Goal: Task Accomplishment & Management: Complete application form

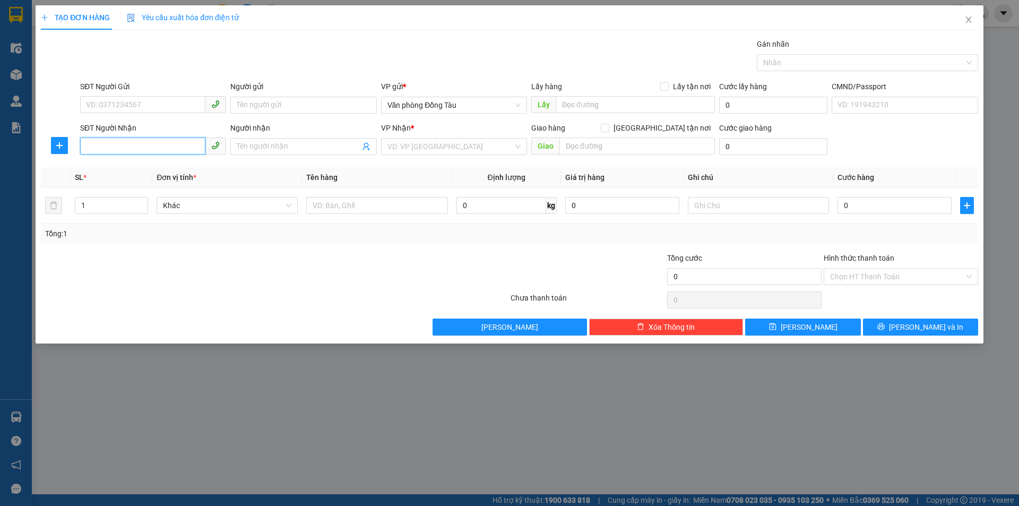
click at [175, 149] on input "SĐT Người Nhận" at bounding box center [142, 146] width 125 height 17
click at [159, 165] on div "0905501236 - gigi" at bounding box center [153, 168] width 133 height 12
type input "0905501236"
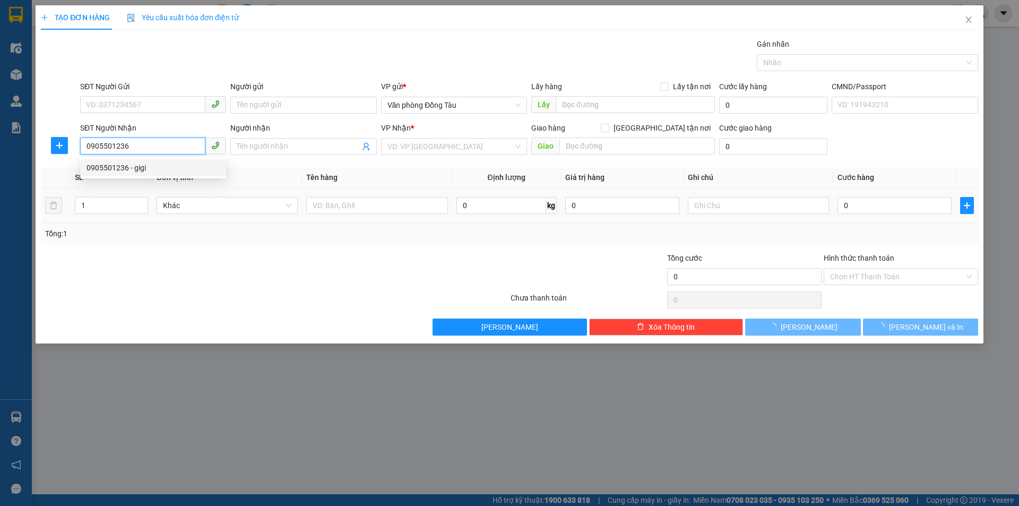
type input "[PERSON_NAME]"
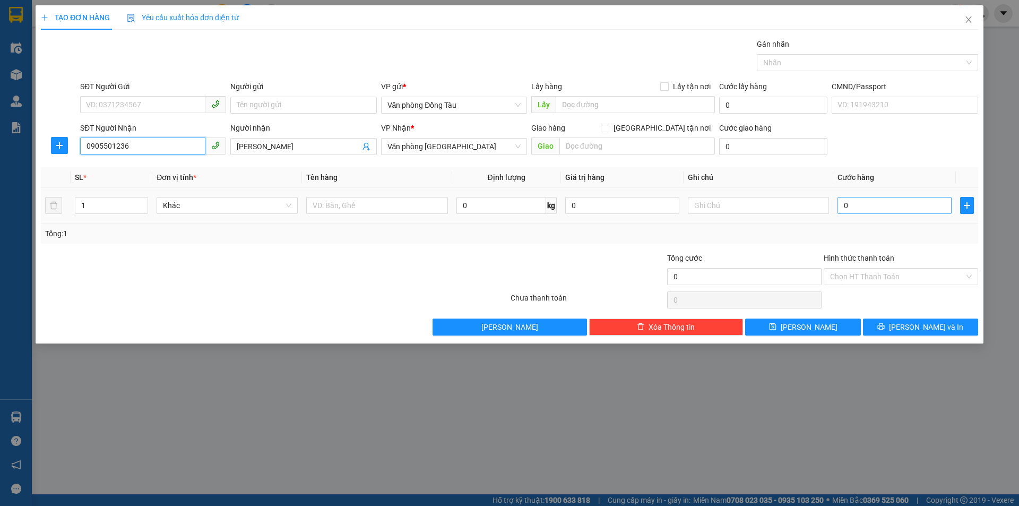
type input "0905501236"
click at [856, 210] on input "0" at bounding box center [895, 205] width 114 height 17
type input "4"
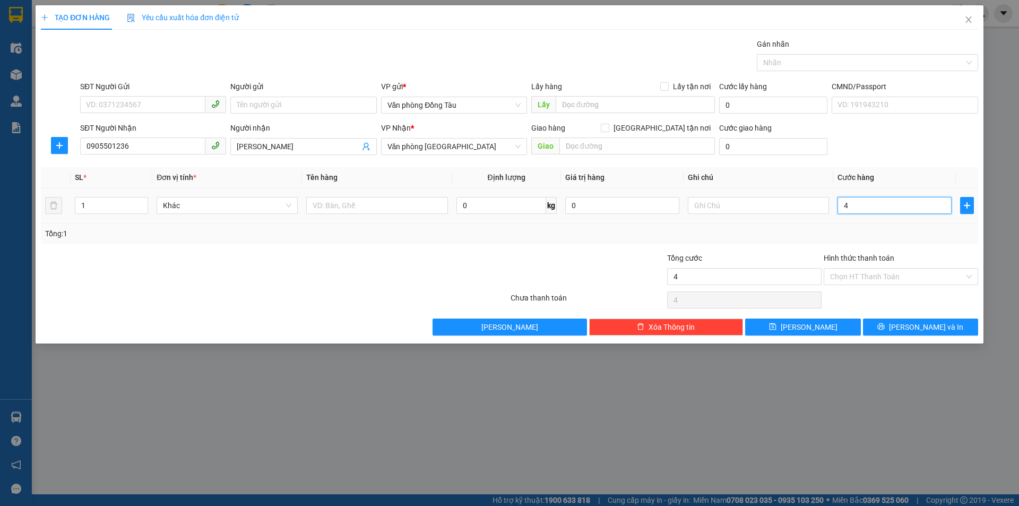
type input "40"
type input "400"
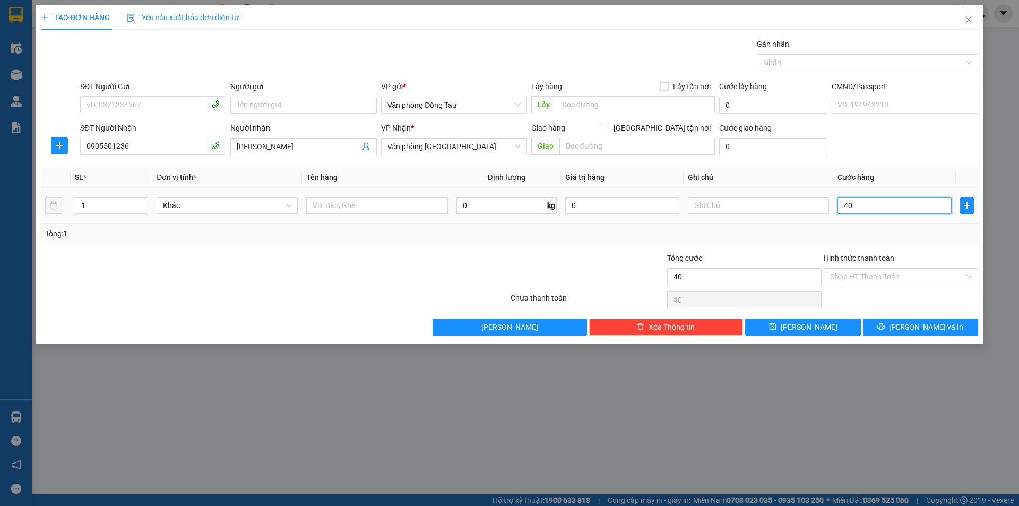
type input "400"
type input "4.000"
type input "40.000"
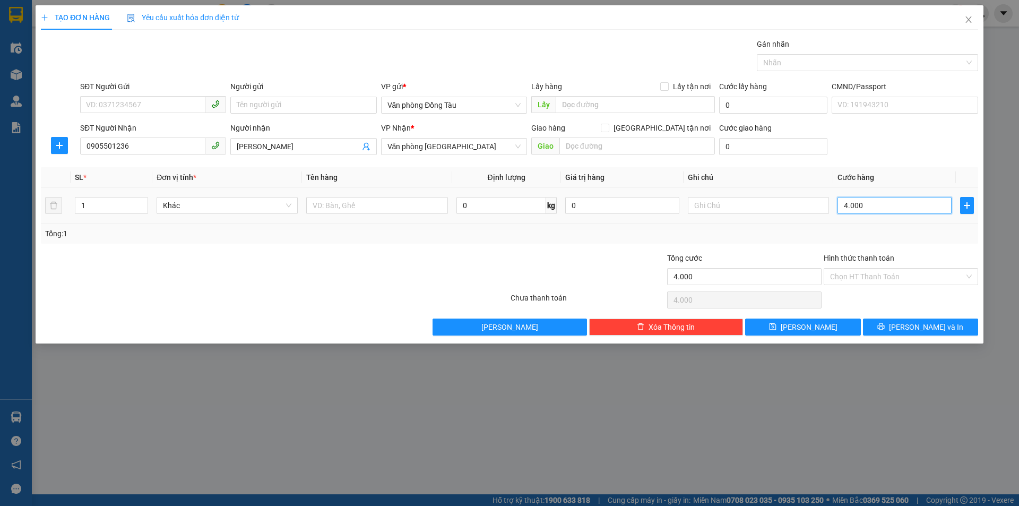
type input "40.000"
click at [912, 329] on span "[PERSON_NAME] và In" at bounding box center [926, 327] width 74 height 12
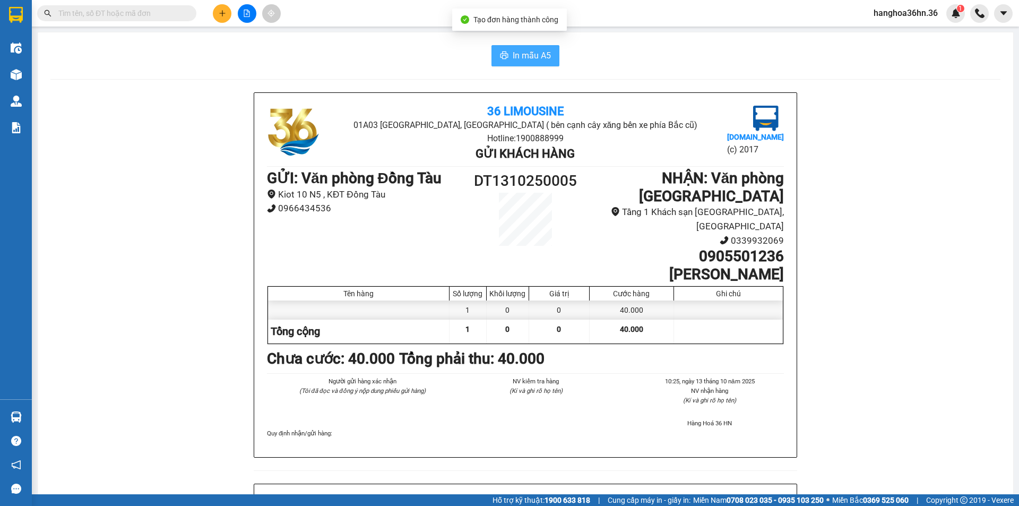
click at [528, 58] on span "In mẫu A5" at bounding box center [532, 55] width 38 height 13
click at [222, 20] on button at bounding box center [222, 13] width 19 height 19
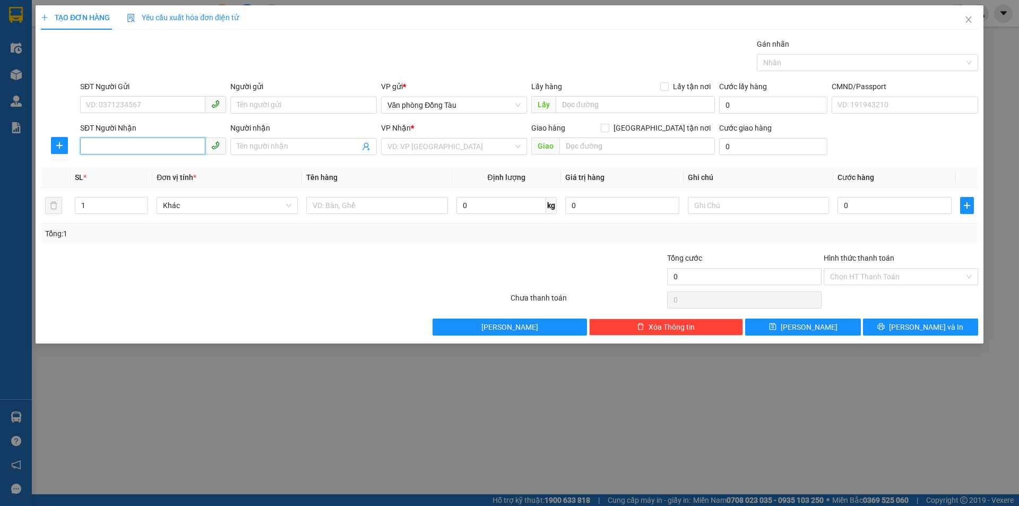
click at [132, 142] on input "SĐT Người Nhận" at bounding box center [142, 146] width 125 height 17
click at [135, 104] on input "SĐT Người Gửi" at bounding box center [142, 104] width 125 height 17
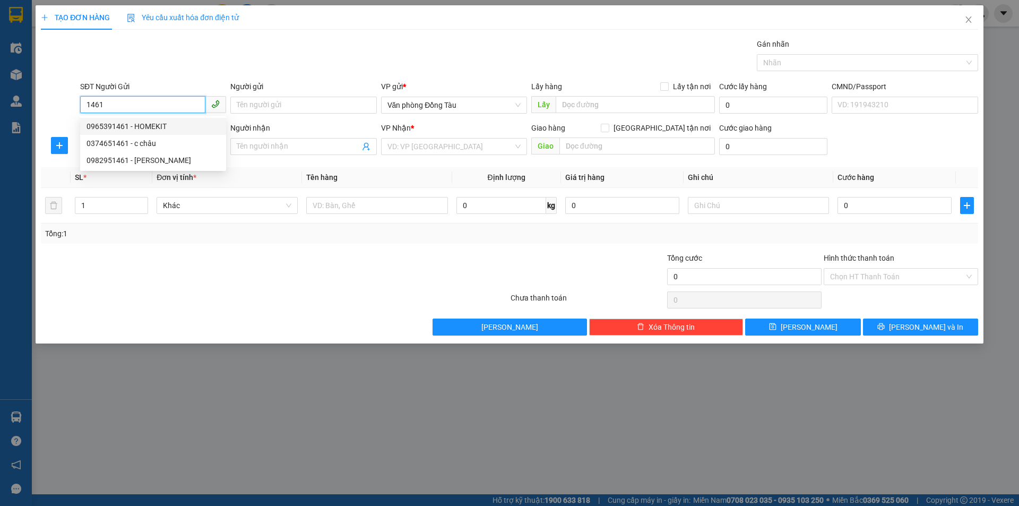
click at [148, 130] on div "0965391461 - HOMEKIT" at bounding box center [153, 127] width 133 height 12
type input "0965391461"
type input "HOMEKIT"
type input "0965391461"
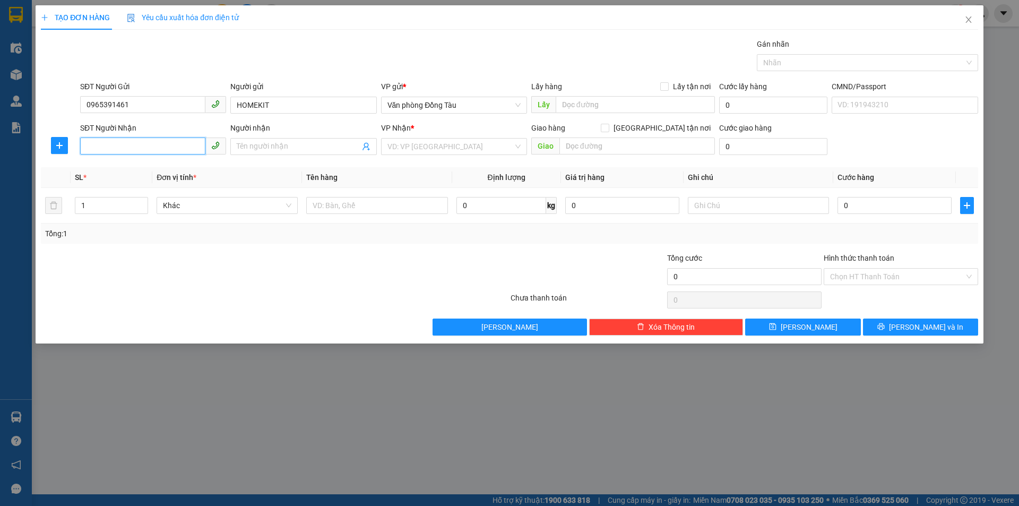
click at [135, 146] on input "SĐT Người Nhận" at bounding box center [142, 146] width 125 height 17
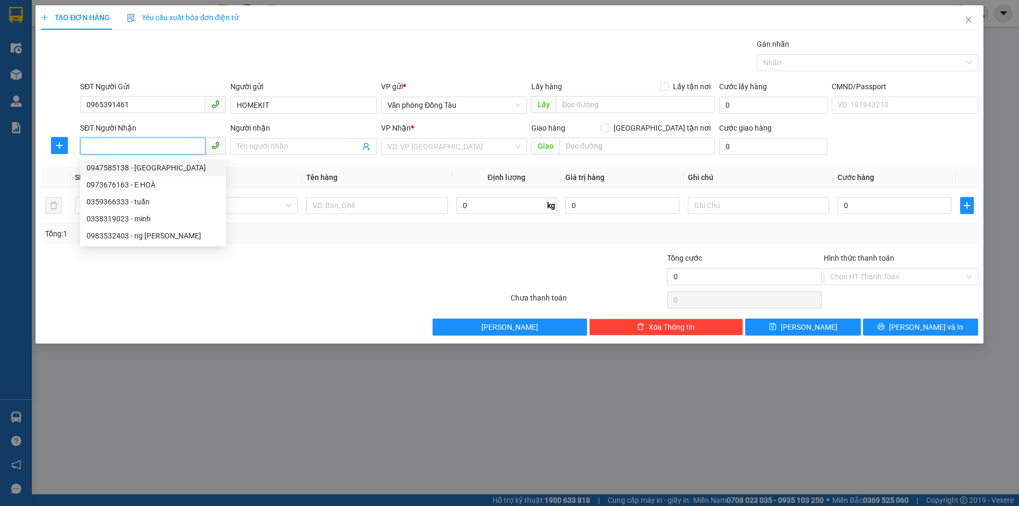
click at [148, 170] on div "0947585138 - ĐỨC" at bounding box center [153, 168] width 133 height 12
type input "0947585138"
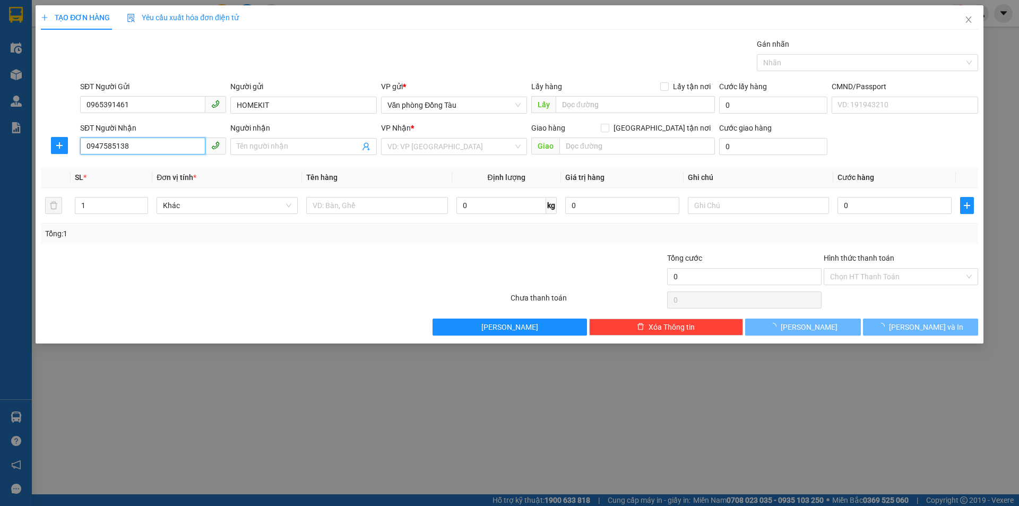
type input "ĐỨC"
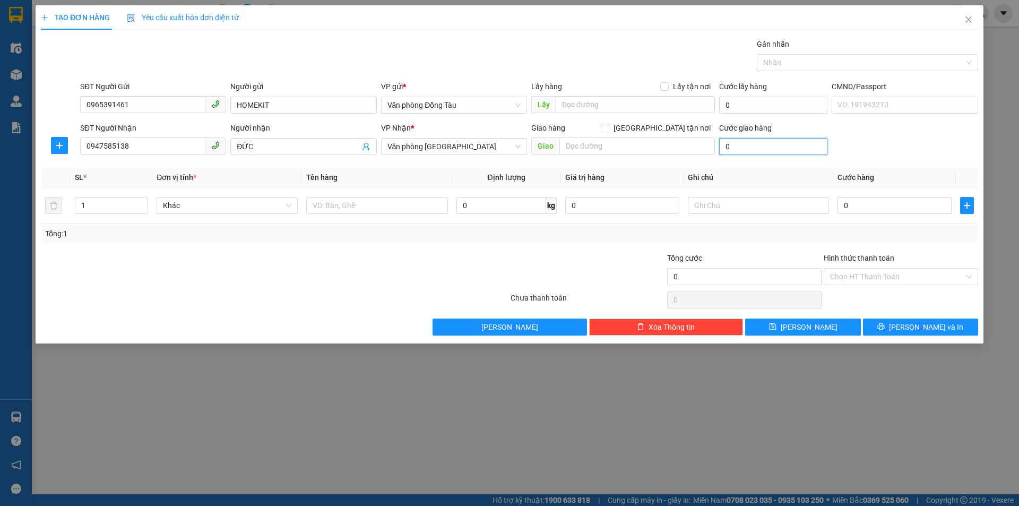
click at [735, 146] on input "0" at bounding box center [773, 146] width 108 height 17
click at [858, 204] on input "0" at bounding box center [895, 205] width 114 height 17
type input "4"
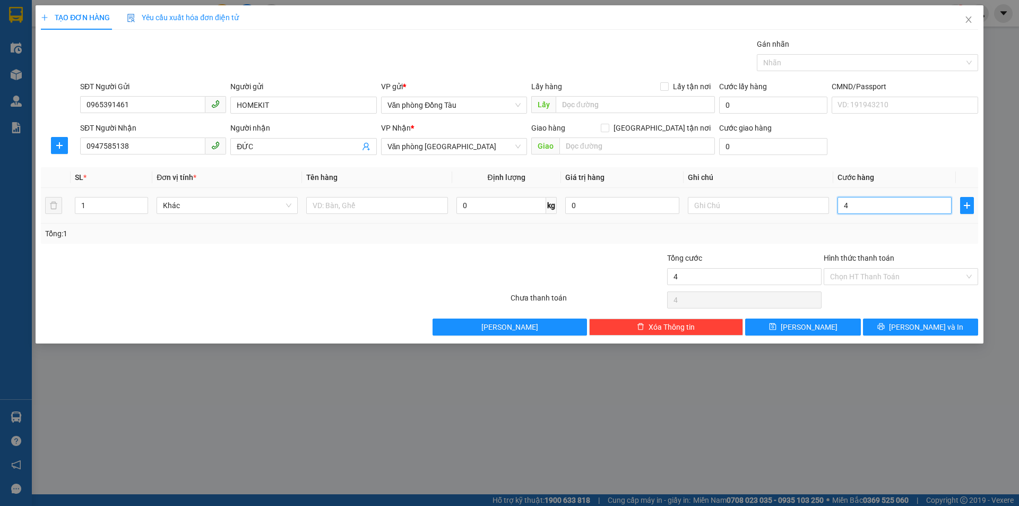
type input "40"
type input "400"
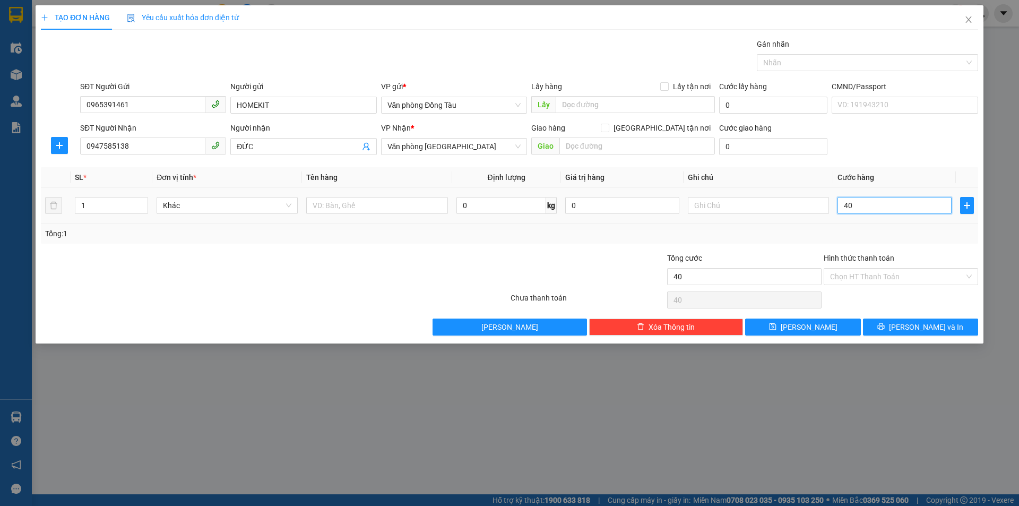
type input "400"
type input "4.000"
type input "40.000"
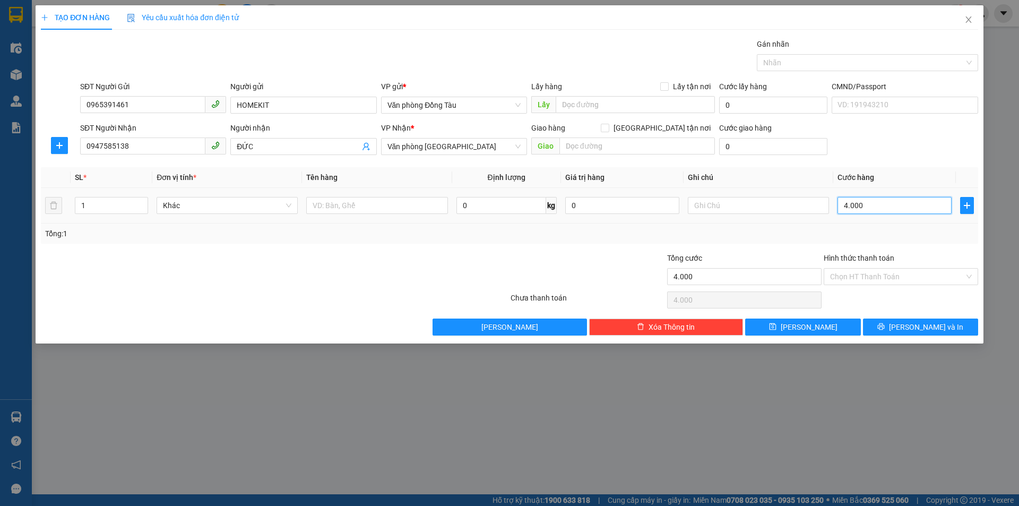
type input "40.000"
click at [912, 325] on span "[PERSON_NAME] và In" at bounding box center [926, 327] width 74 height 12
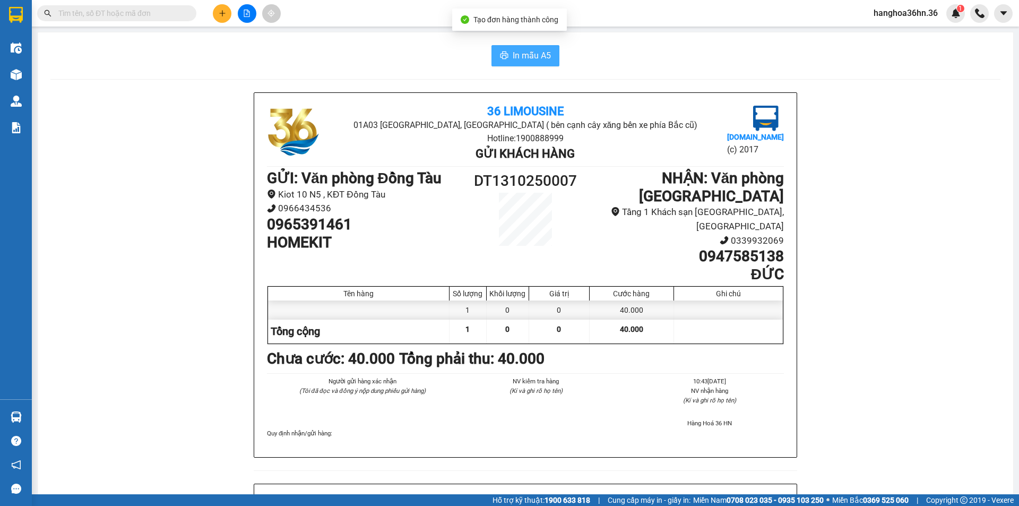
click at [513, 53] on span "In mẫu A5" at bounding box center [532, 55] width 38 height 13
click at [219, 21] on button at bounding box center [222, 13] width 19 height 19
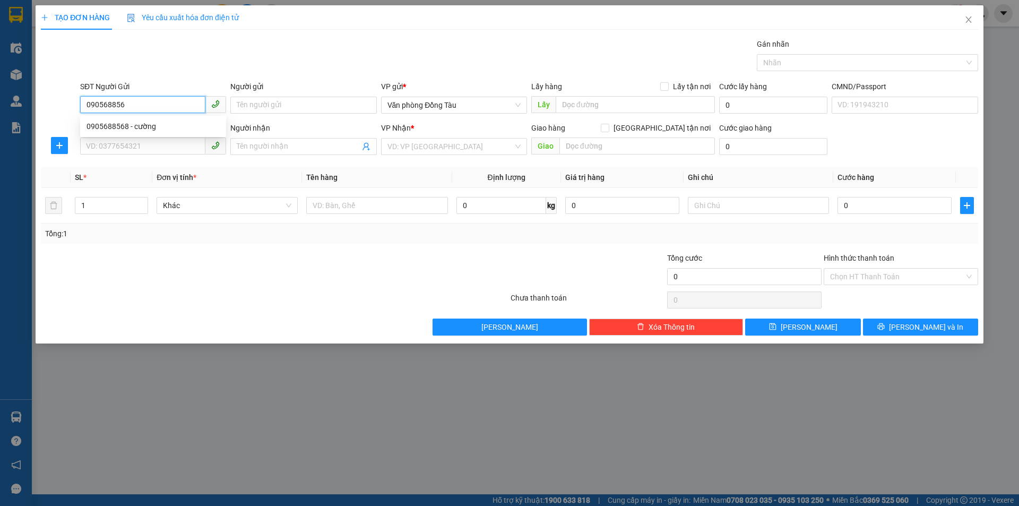
type input "0905688568"
click at [145, 120] on div "0905688568 - cường" at bounding box center [153, 126] width 146 height 17
type input "cường"
type input "0905688568"
click at [147, 147] on input "SĐT Người Nhận" at bounding box center [142, 146] width 125 height 17
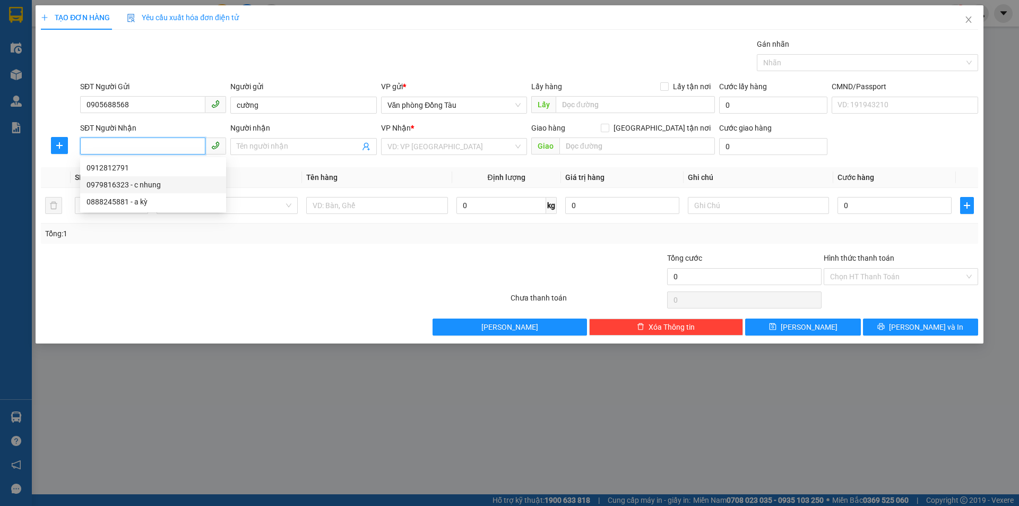
click at [147, 184] on div "0979816323 - c nhung" at bounding box center [153, 185] width 133 height 12
type input "0979816323"
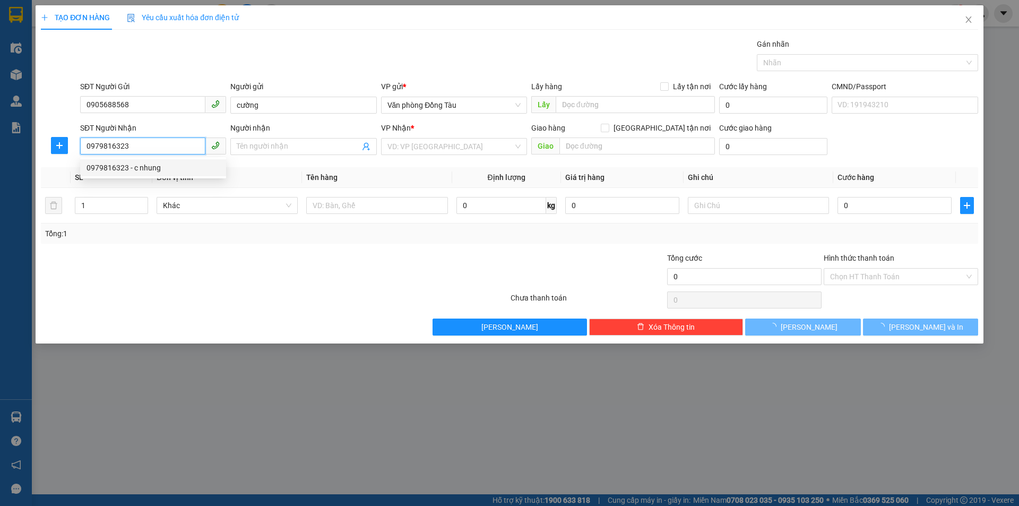
type input "c nhung"
type input "cây xăng hoằng quý"
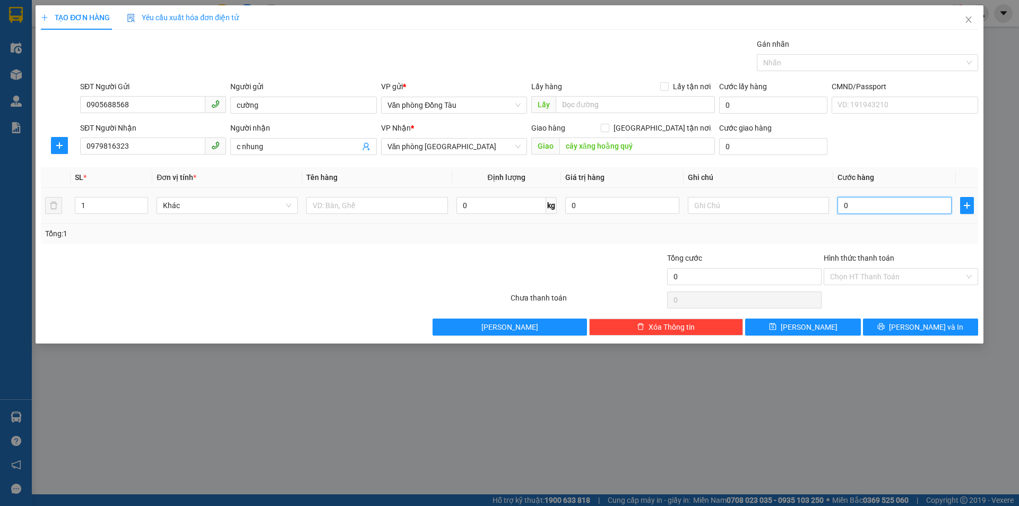
click at [847, 207] on input "0" at bounding box center [895, 205] width 114 height 17
type input "1"
type input "15"
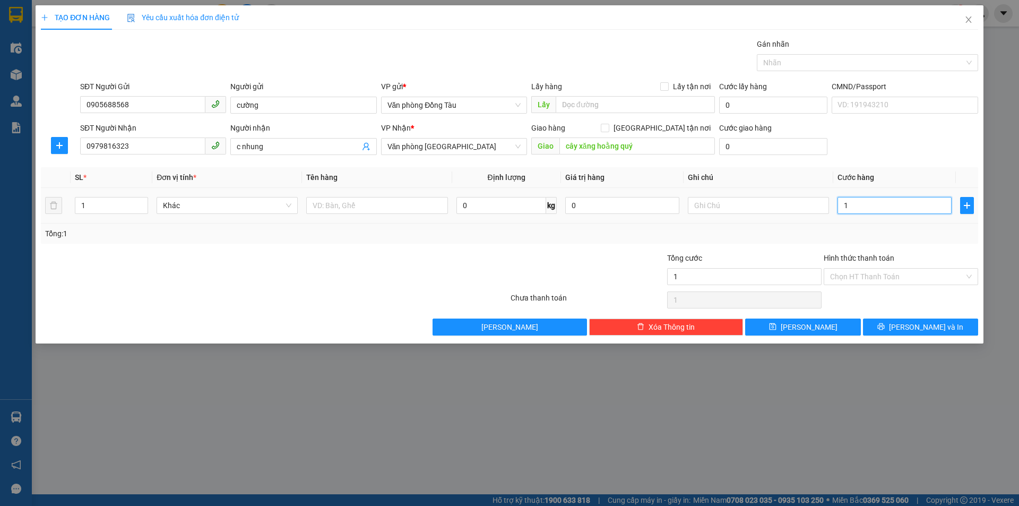
type input "15"
type input "150"
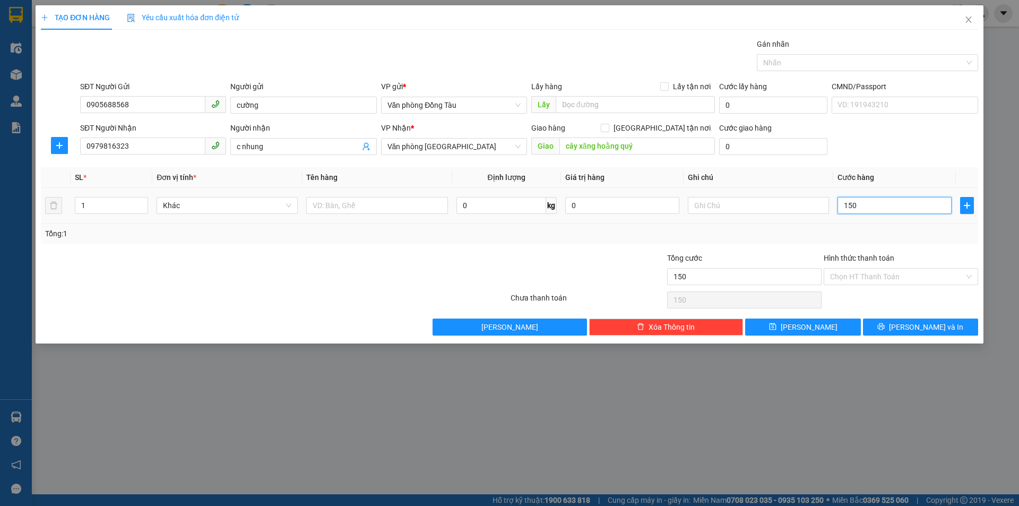
type input "1.500"
type input "15.000"
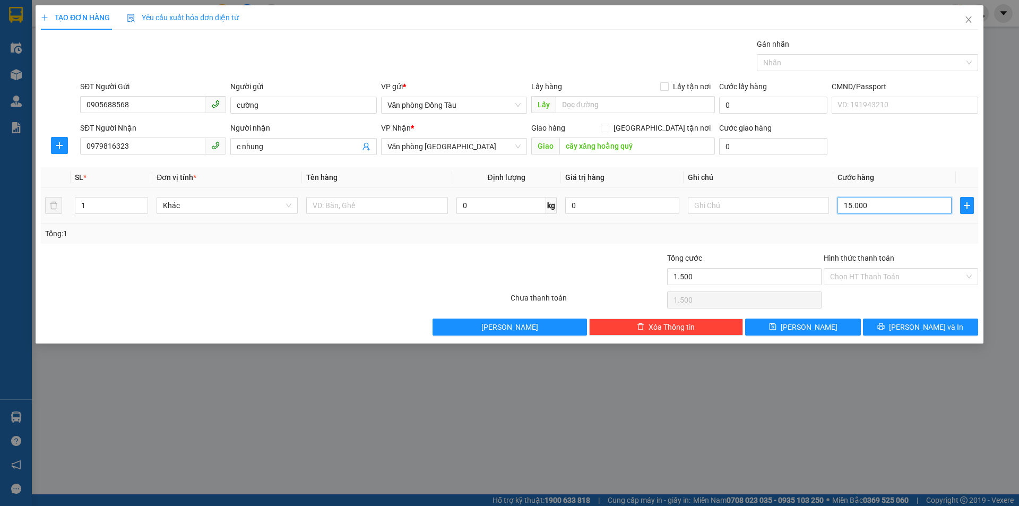
type input "15.000"
type input "150.000"
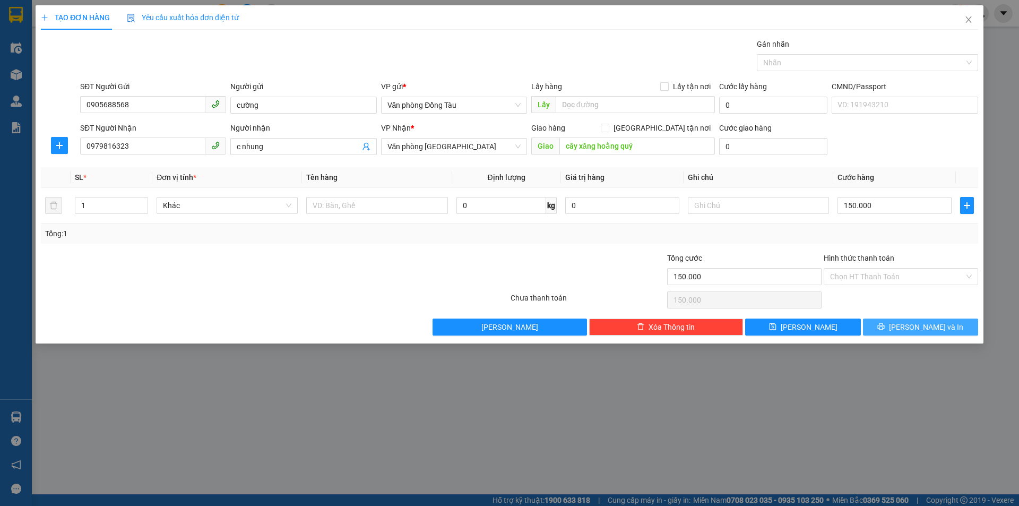
click at [918, 335] on button "[PERSON_NAME] và In" at bounding box center [920, 327] width 115 height 17
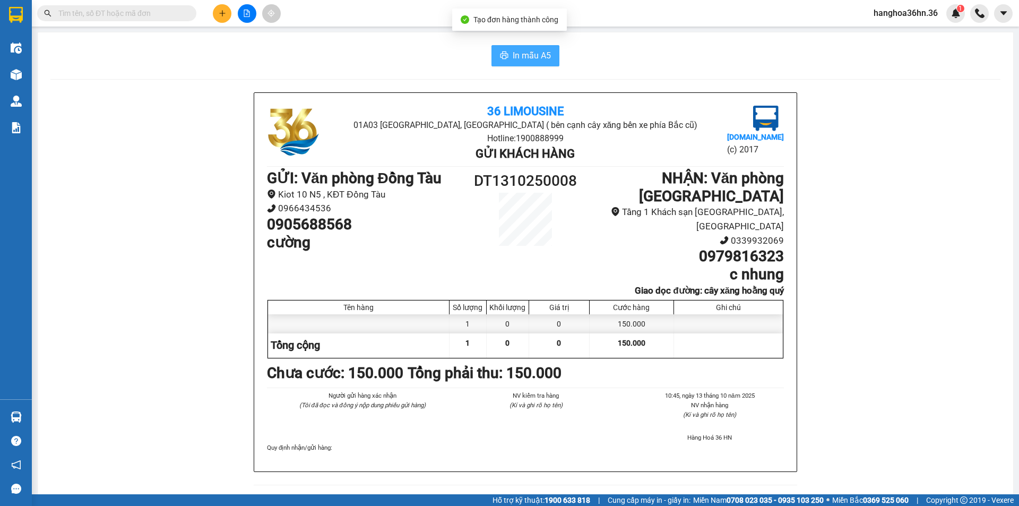
click at [524, 62] on span "In mẫu A5" at bounding box center [532, 55] width 38 height 13
click at [525, 54] on span "In mẫu A5" at bounding box center [532, 55] width 38 height 13
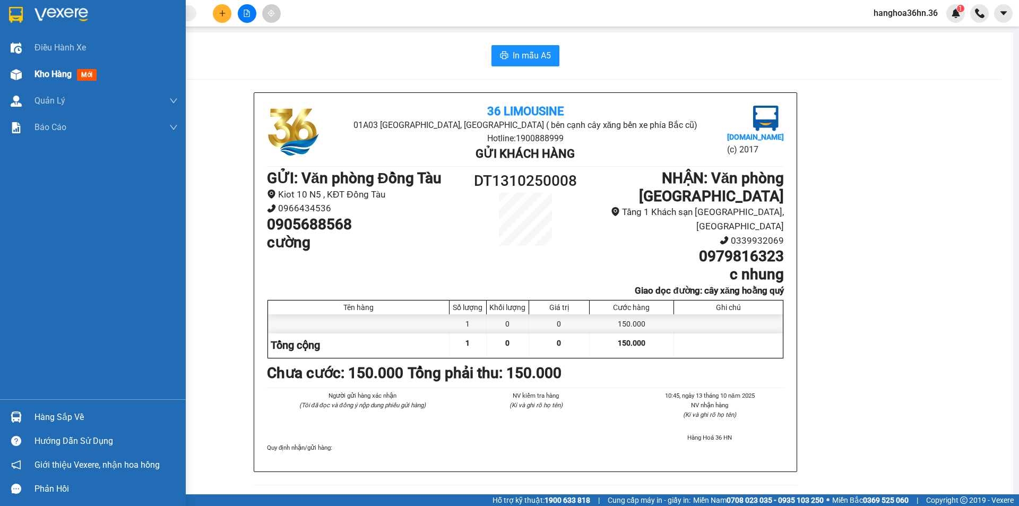
click at [54, 74] on span "Kho hàng" at bounding box center [53, 74] width 37 height 10
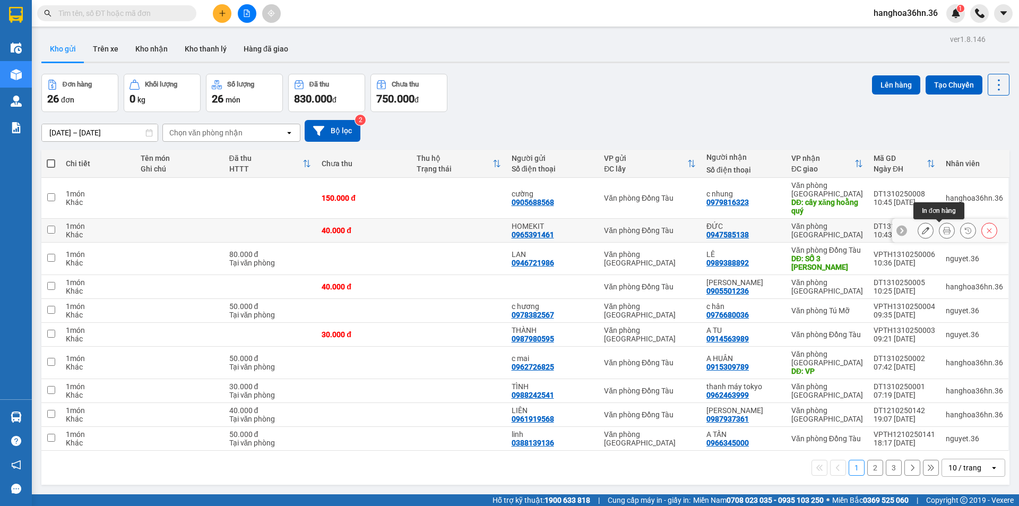
click at [941, 235] on button at bounding box center [947, 230] width 15 height 19
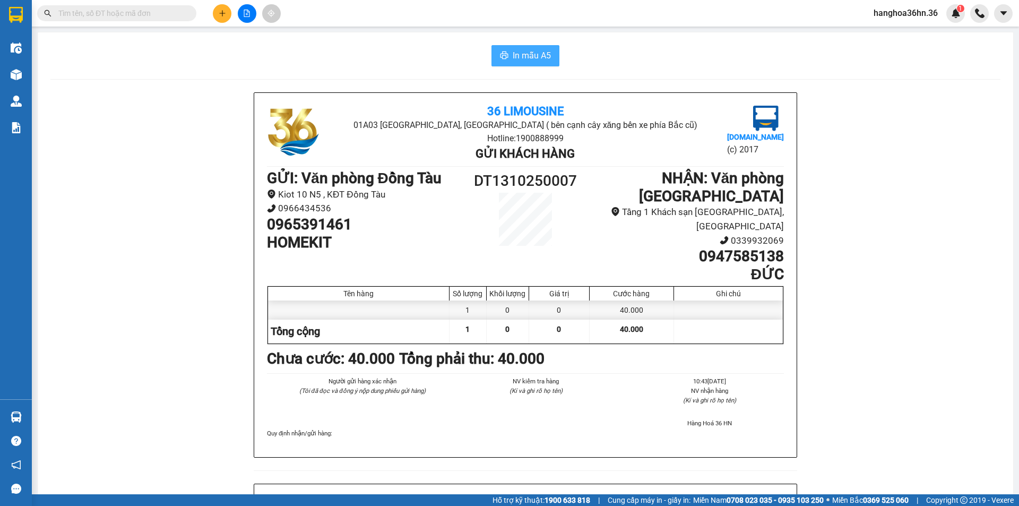
click at [507, 61] on button "In mẫu A5" at bounding box center [526, 55] width 68 height 21
click at [226, 15] on button at bounding box center [222, 13] width 19 height 19
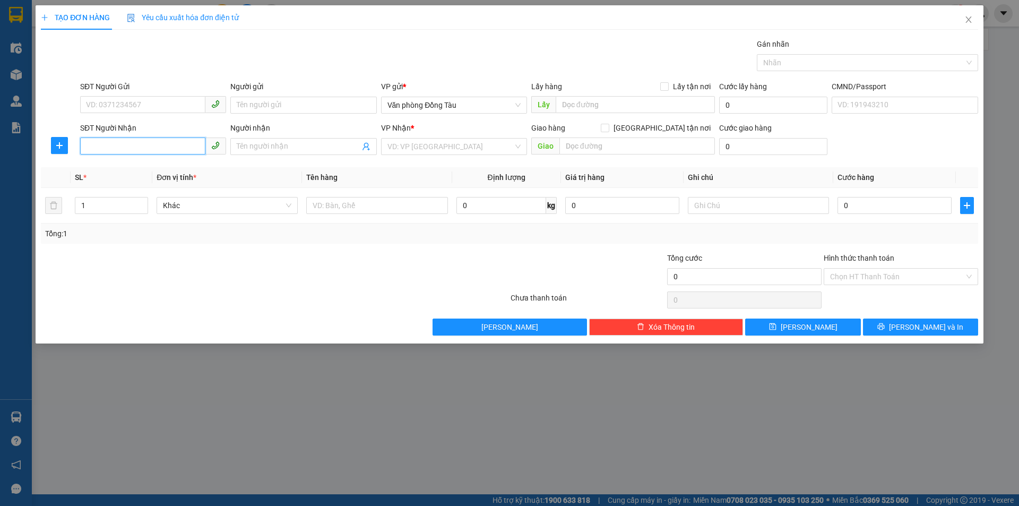
click at [134, 148] on input "SĐT Người Nhận" at bounding box center [142, 146] width 125 height 17
click at [133, 105] on input "SĐT Người Gửi" at bounding box center [142, 104] width 125 height 17
type input "0859123222"
click at [141, 123] on div "0859123222 - E THANH DSC" at bounding box center [153, 127] width 133 height 12
type input "E THANH DSC"
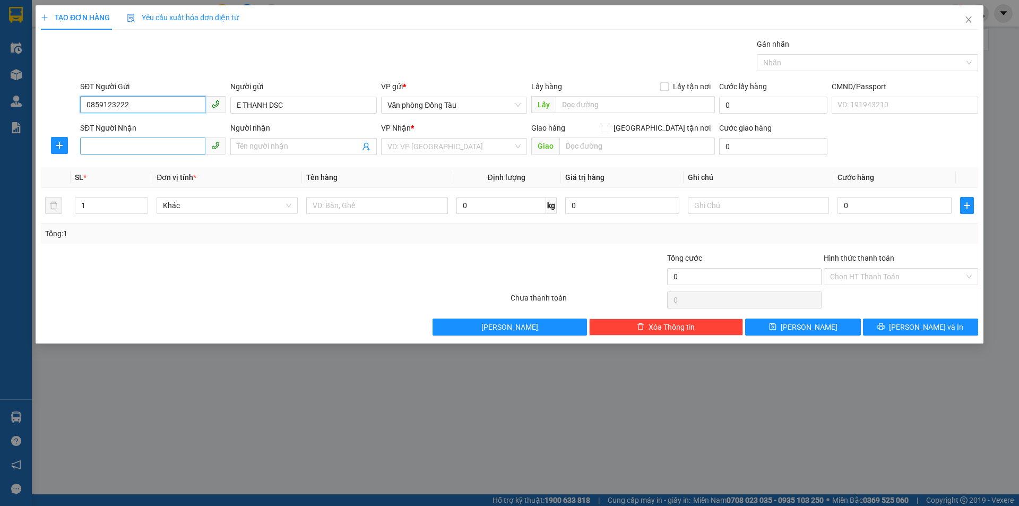
type input "0859123222"
click at [151, 149] on input "SĐT Người Nhận" at bounding box center [142, 146] width 125 height 17
click at [144, 165] on div "0947556339 - ANH KẾ" at bounding box center [153, 168] width 133 height 12
type input "0947556339"
type input "ANH KẾ"
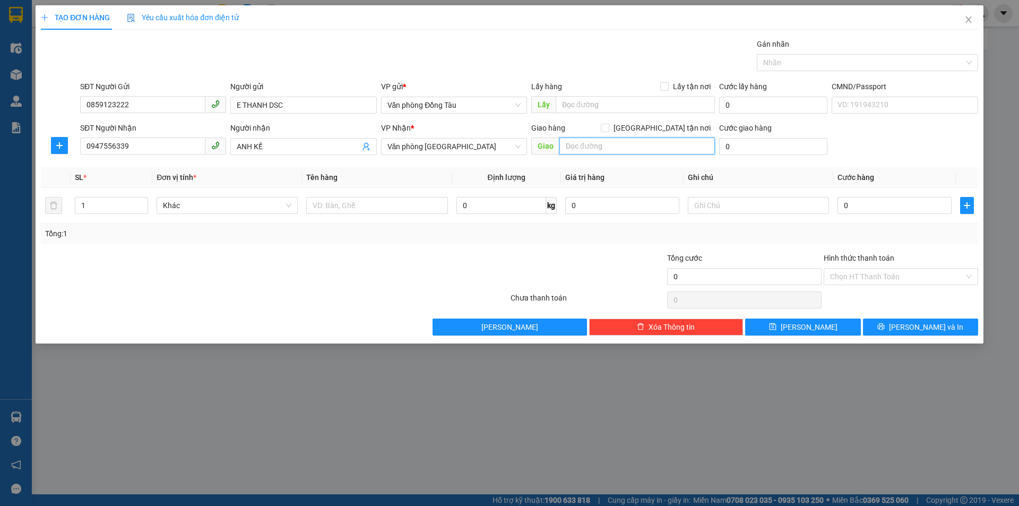
click at [601, 147] on input "text" at bounding box center [638, 146] width 156 height 17
type input "56 [PERSON_NAME]"
click at [657, 149] on input "56 [PERSON_NAME]" at bounding box center [638, 146] width 156 height 17
click at [849, 202] on input "0" at bounding box center [895, 205] width 114 height 17
type input "5"
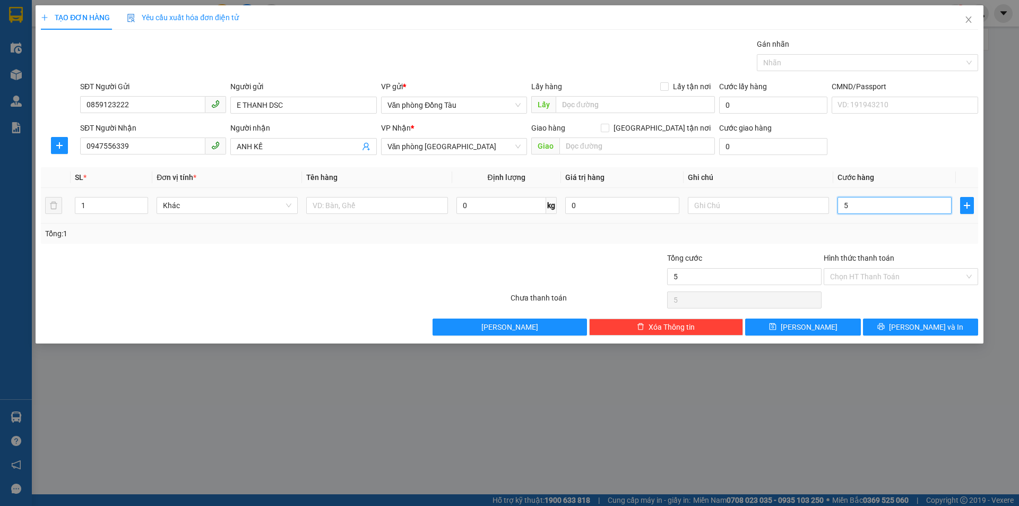
type input "5"
type input "50"
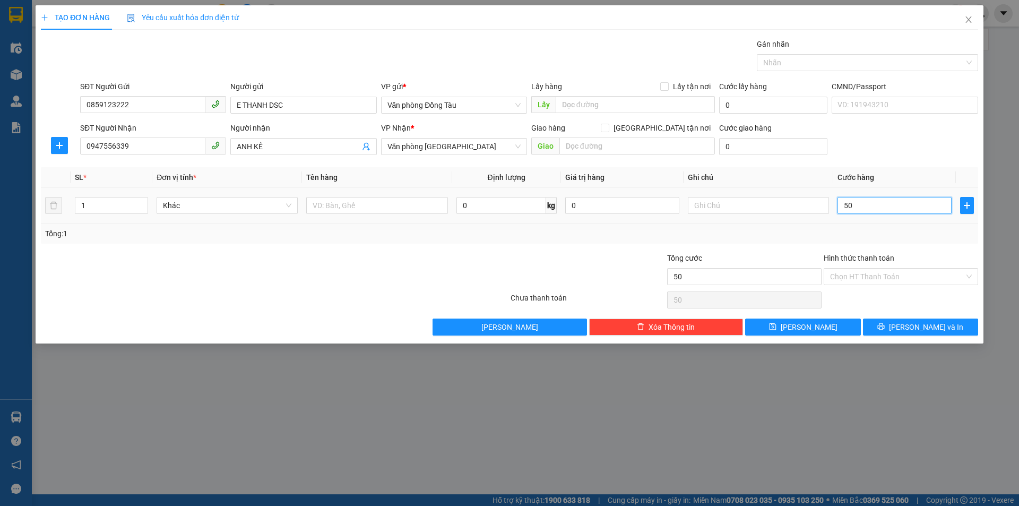
type input "500"
type input "5.000"
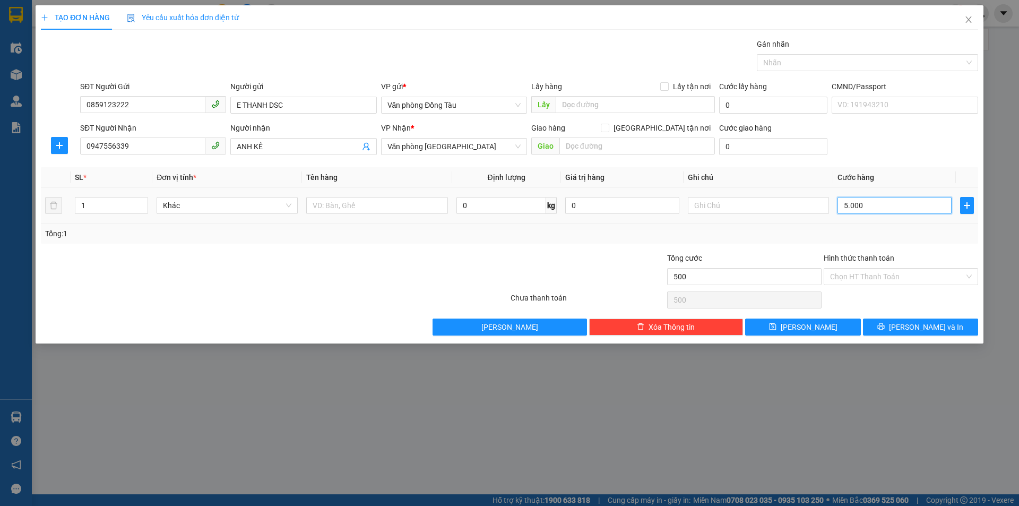
type input "5.000"
type input "50.000"
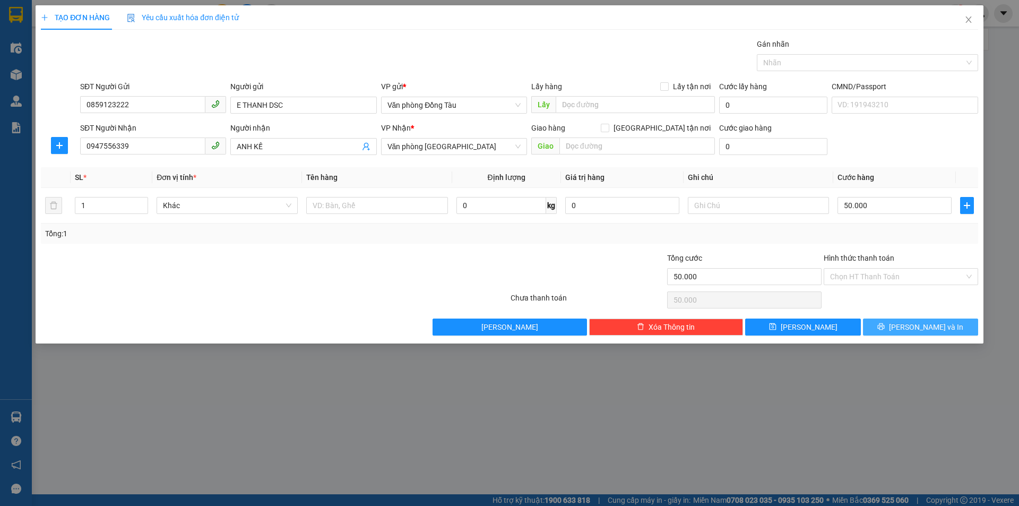
click at [923, 329] on span "[PERSON_NAME] và In" at bounding box center [926, 327] width 74 height 12
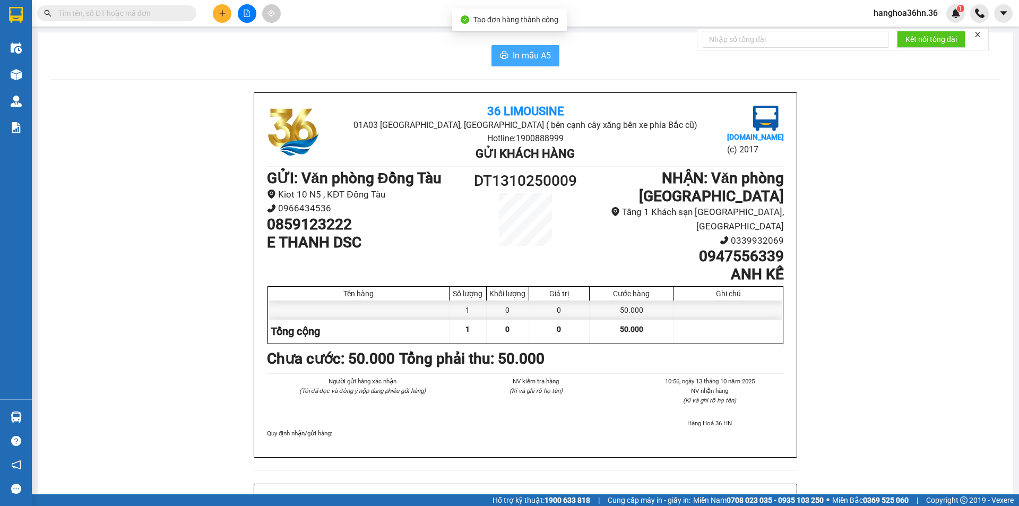
click at [537, 56] on span "In mẫu A5" at bounding box center [532, 55] width 38 height 13
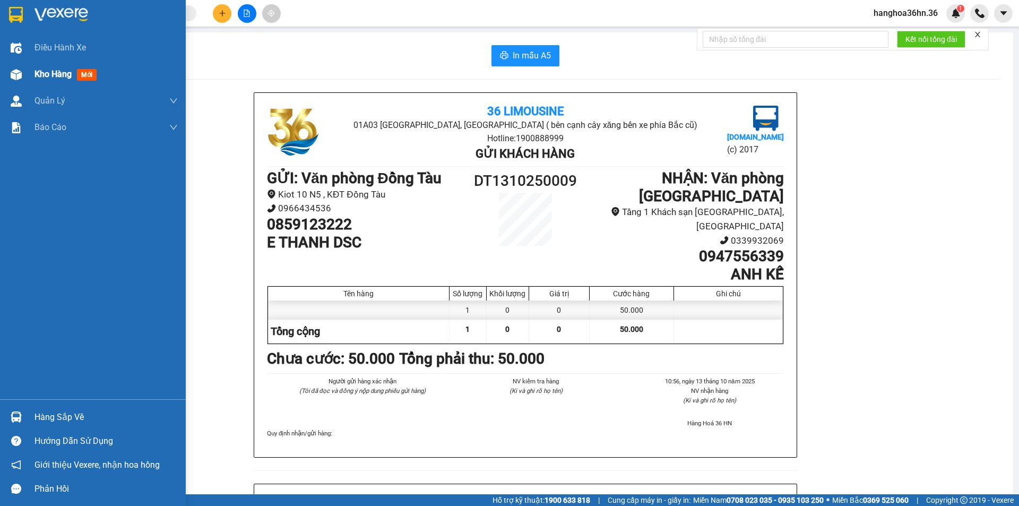
click at [39, 77] on span "Kho hàng" at bounding box center [53, 74] width 37 height 10
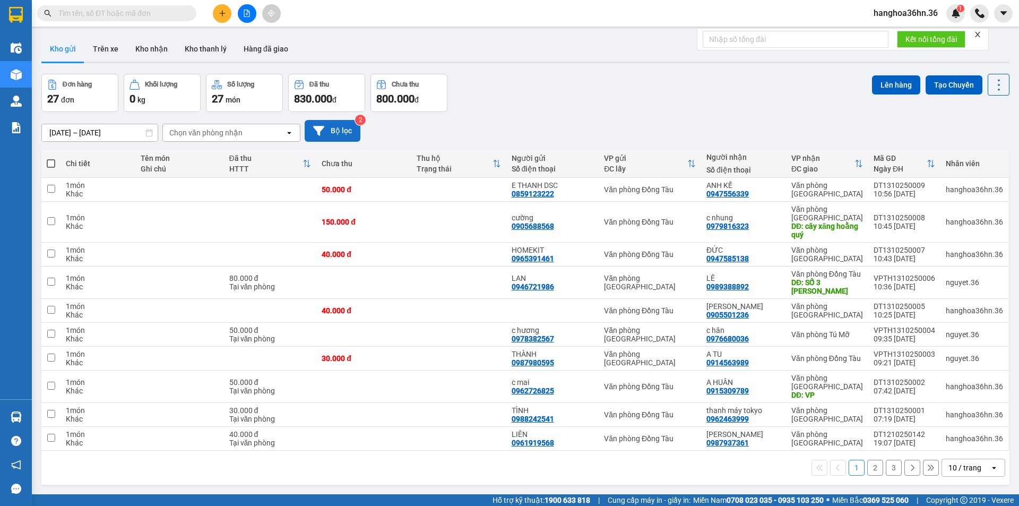
click at [326, 138] on button "Bộ lọc" at bounding box center [333, 131] width 56 height 22
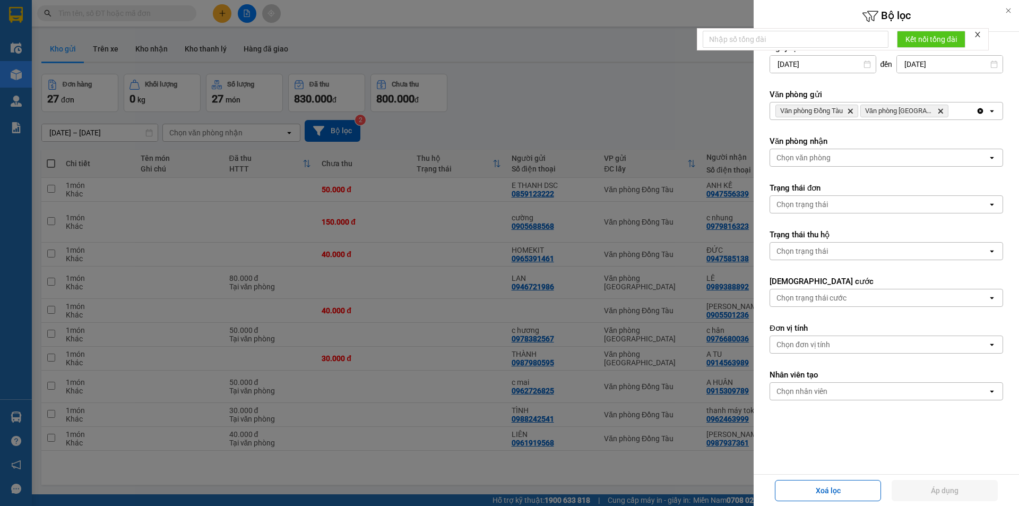
click at [569, 98] on div at bounding box center [509, 253] width 1019 height 506
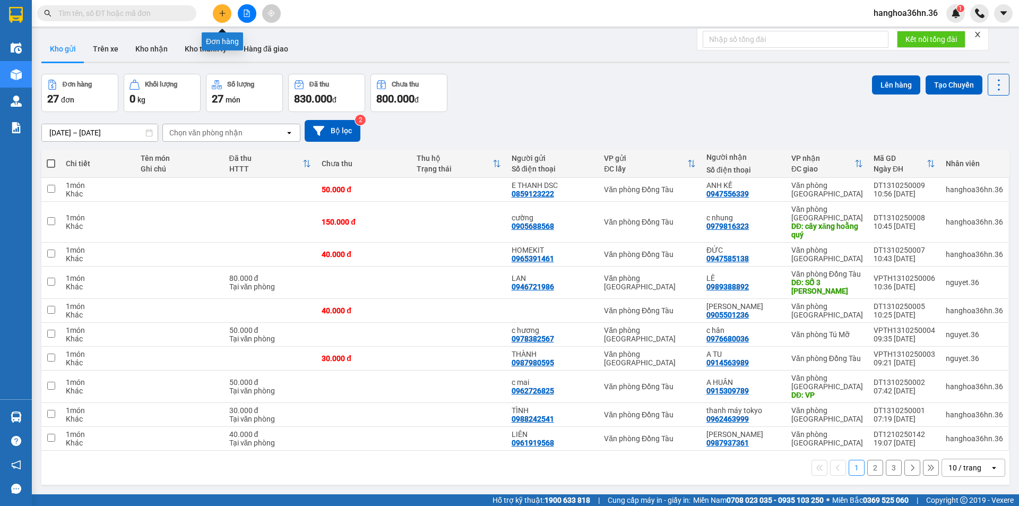
click at [222, 15] on icon "plus" at bounding box center [222, 13] width 1 height 6
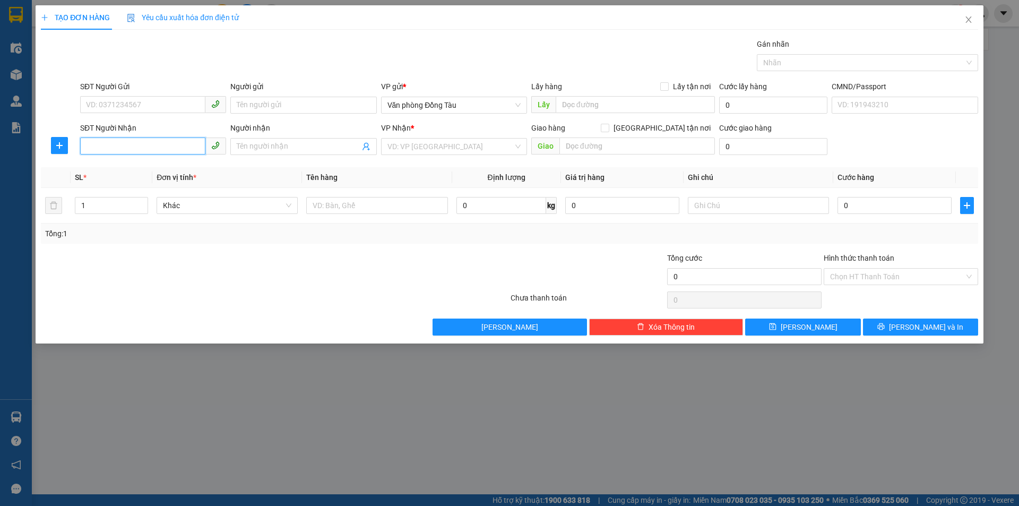
click at [152, 150] on input "SĐT Người Nhận" at bounding box center [142, 146] width 125 height 17
click at [137, 99] on input "SĐT Người Gửi" at bounding box center [142, 104] width 125 height 17
type input "0357098549"
click at [320, 111] on input "Người gửi" at bounding box center [303, 105] width 146 height 17
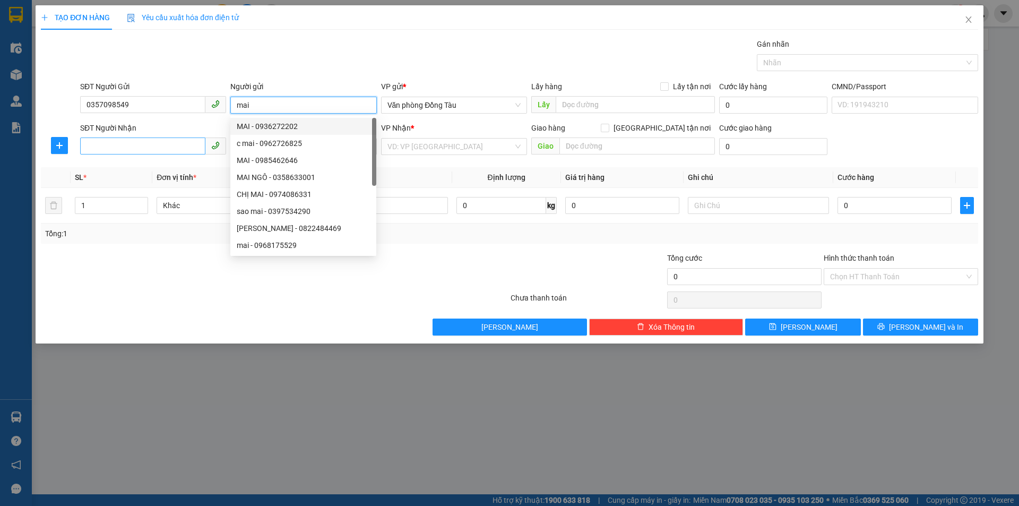
type input "mai"
click at [110, 139] on input "SĐT Người Nhận" at bounding box center [142, 146] width 125 height 17
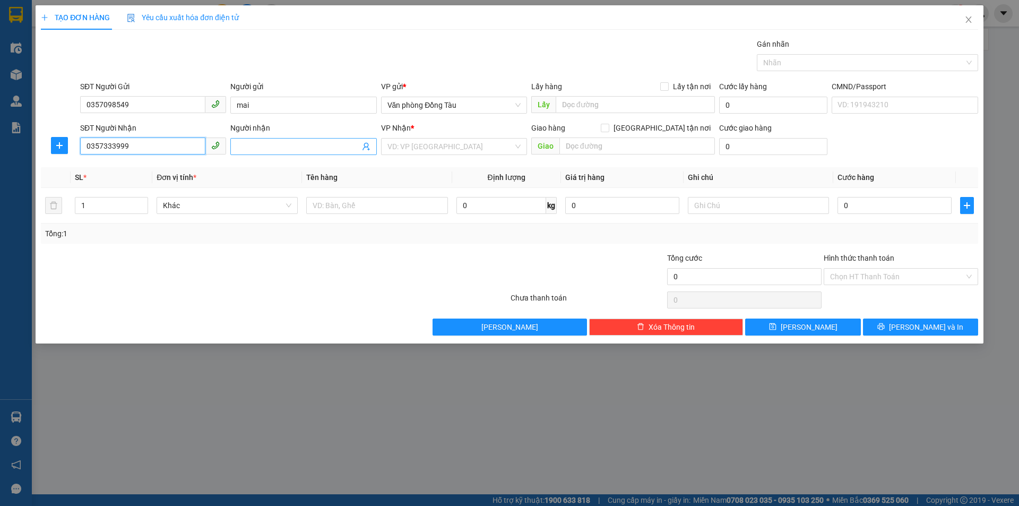
type input "0357333999"
click at [278, 145] on input "Người nhận" at bounding box center [298, 147] width 123 height 12
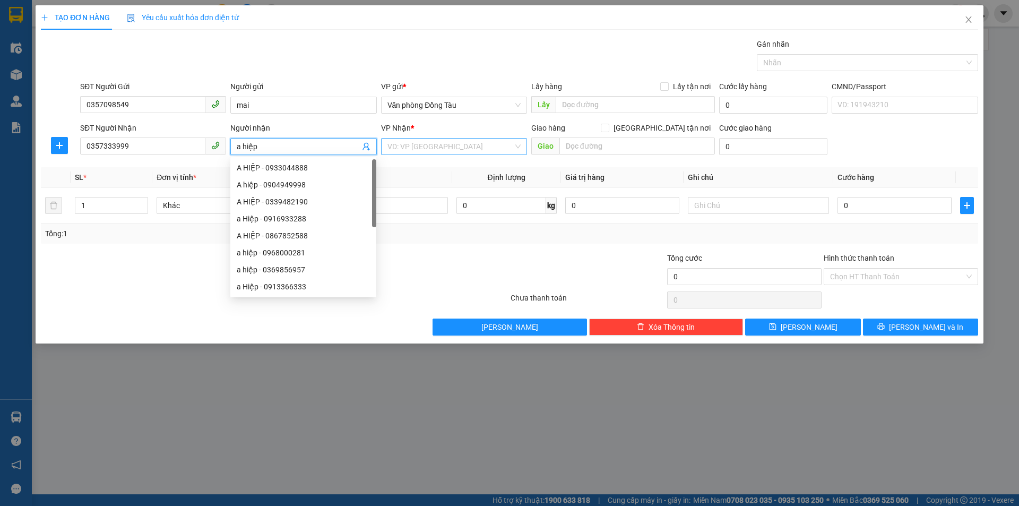
type input "a hiệp"
click at [470, 145] on input "search" at bounding box center [451, 147] width 126 height 16
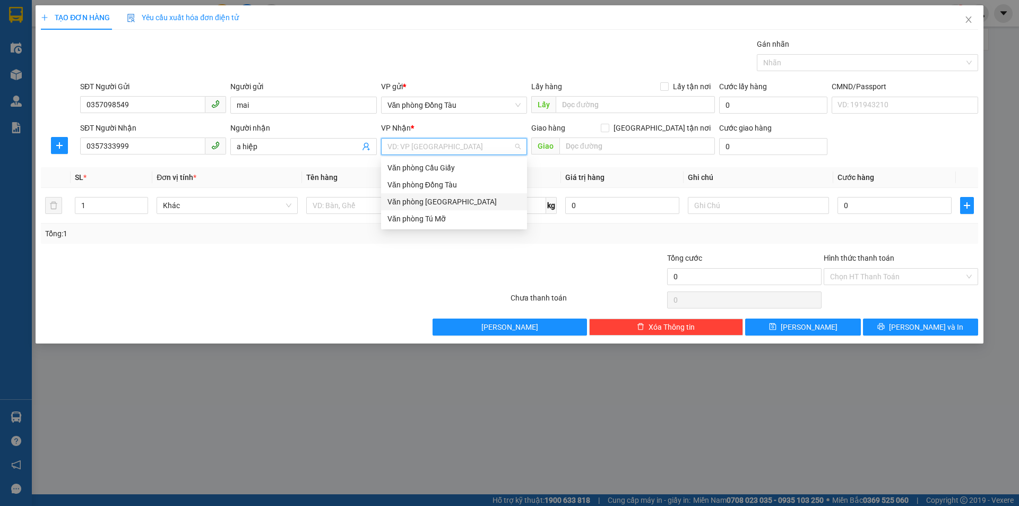
click at [471, 204] on div "Văn phòng [GEOGRAPHIC_DATA]" at bounding box center [454, 202] width 133 height 12
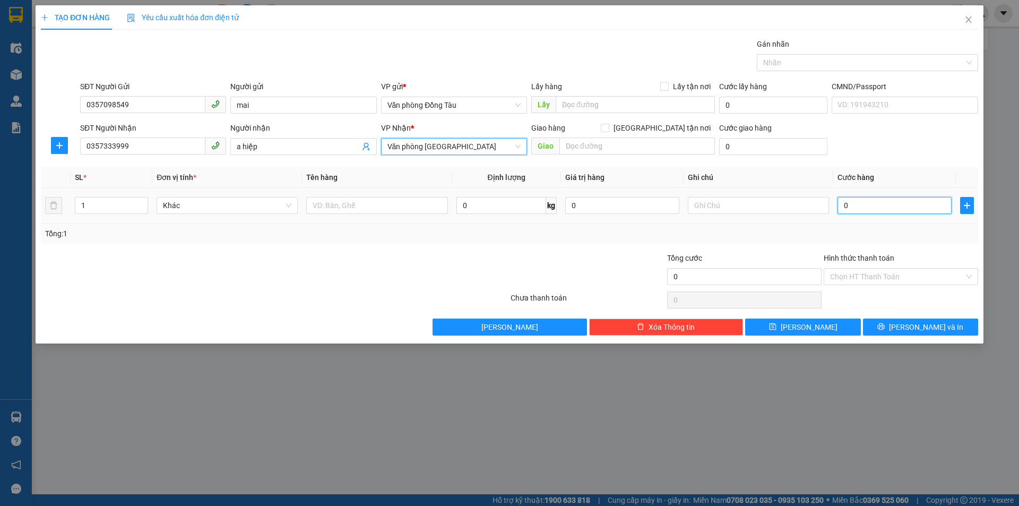
click at [856, 208] on input "0" at bounding box center [895, 205] width 114 height 17
type input "3"
type input "30"
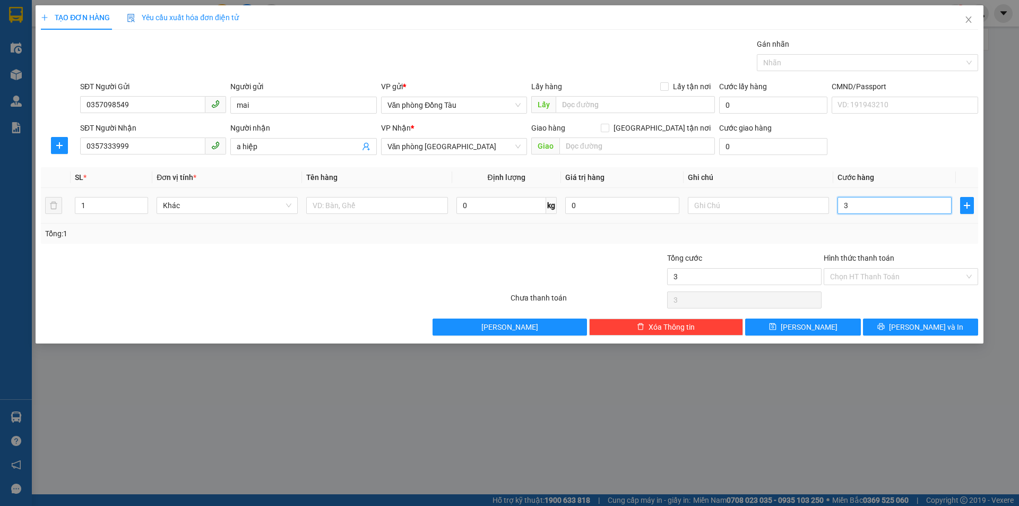
type input "30"
type input "300"
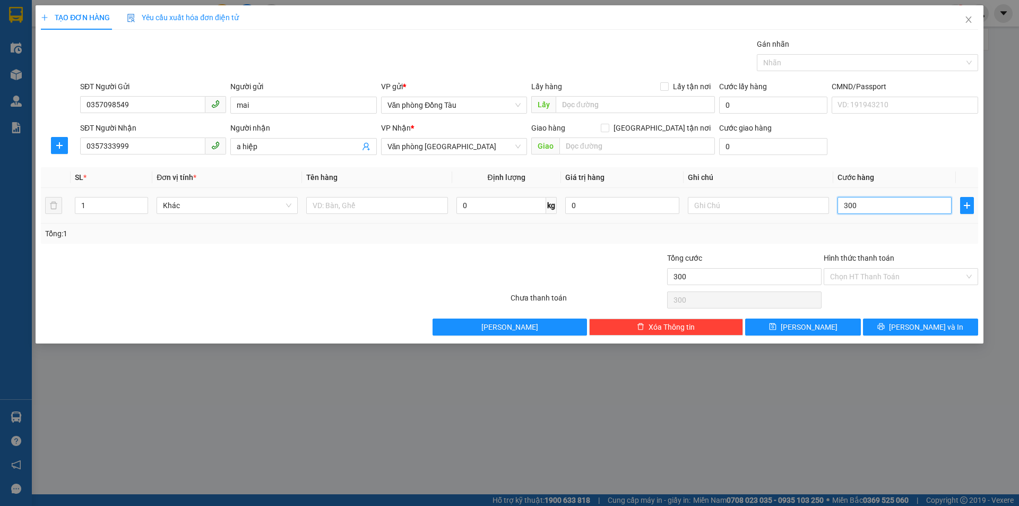
type input "3.000"
type input "30.000"
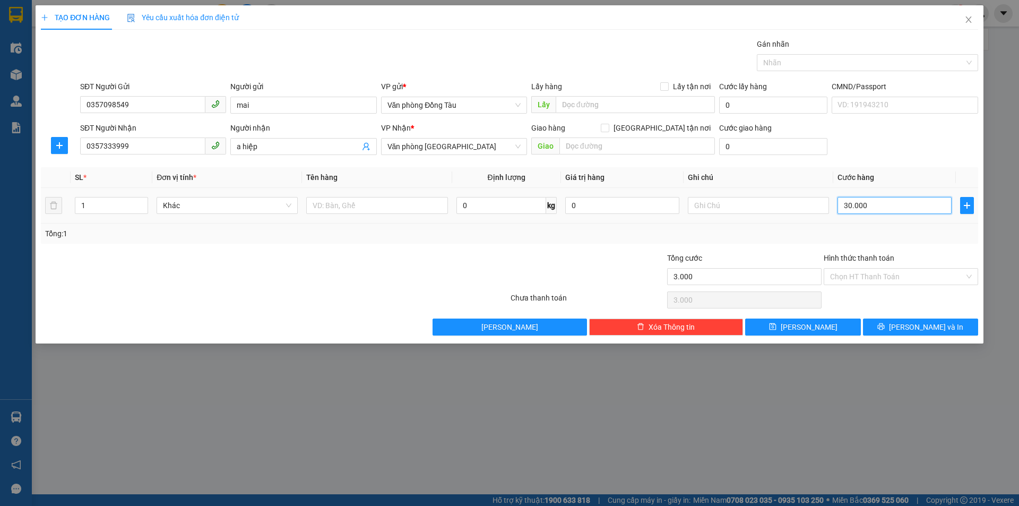
type input "30.000"
click at [915, 275] on input "Hình thức thanh toán" at bounding box center [897, 277] width 134 height 16
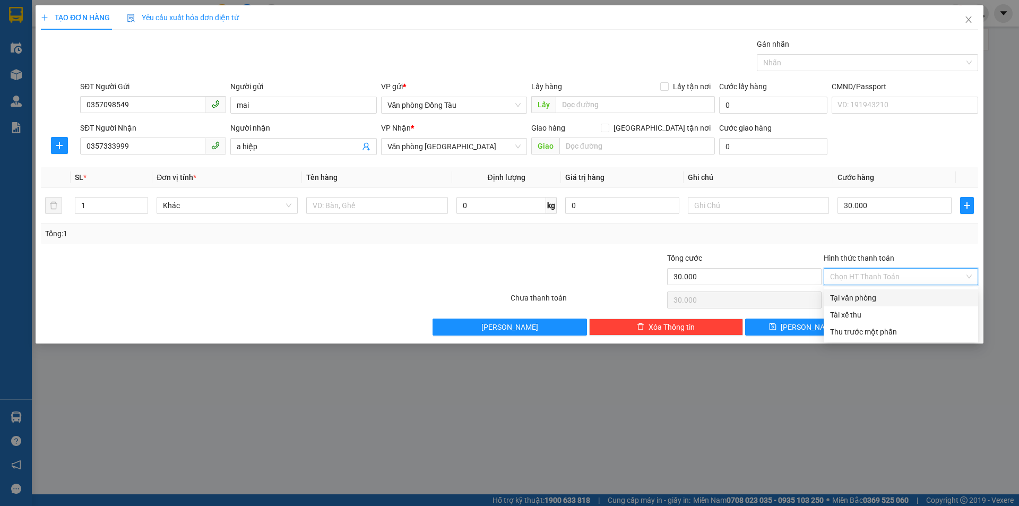
click at [895, 293] on div "Tại văn phòng" at bounding box center [901, 298] width 142 height 12
type input "0"
click at [954, 330] on button "[PERSON_NAME] và In" at bounding box center [920, 327] width 115 height 17
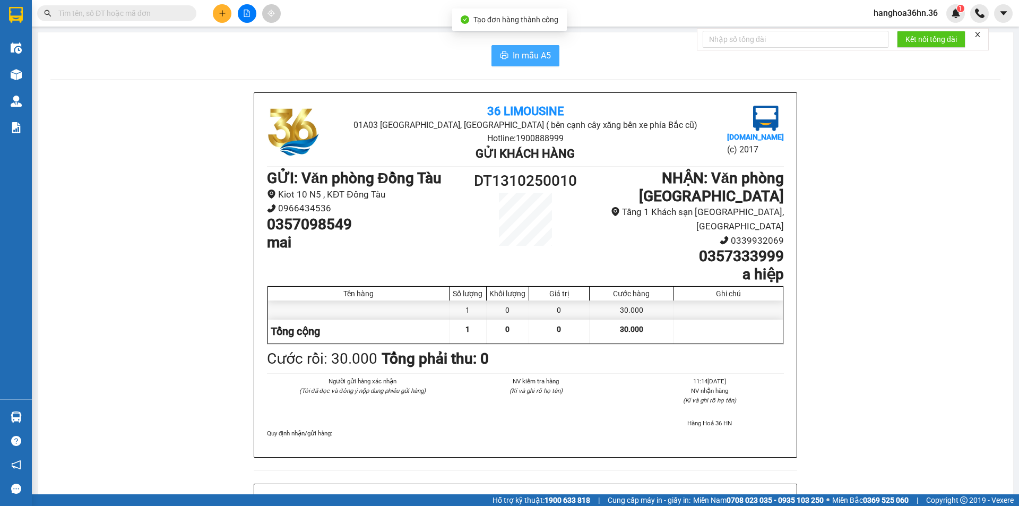
click at [525, 54] on span "In mẫu A5" at bounding box center [532, 55] width 38 height 13
click at [519, 45] on button "In mẫu A5" at bounding box center [526, 55] width 68 height 21
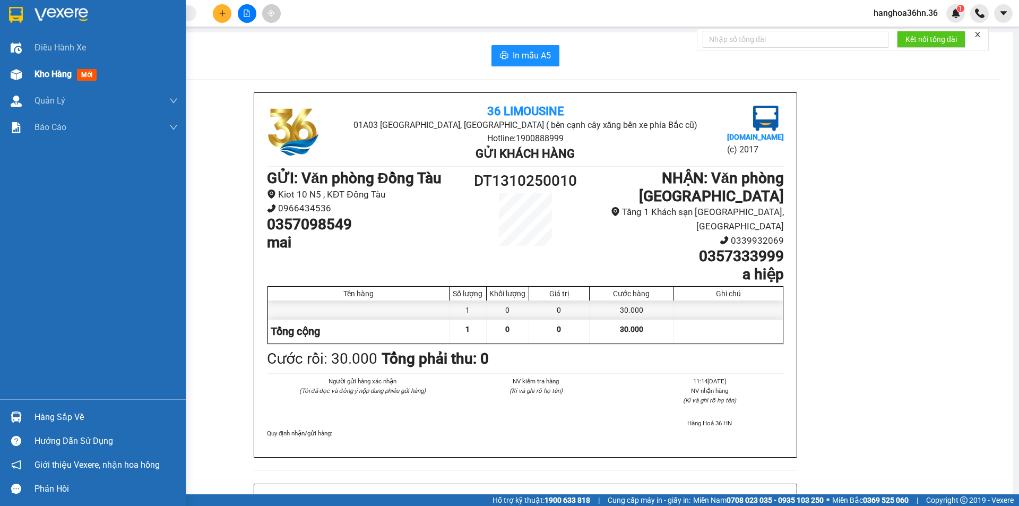
click at [45, 75] on span "Kho hàng" at bounding box center [53, 74] width 37 height 10
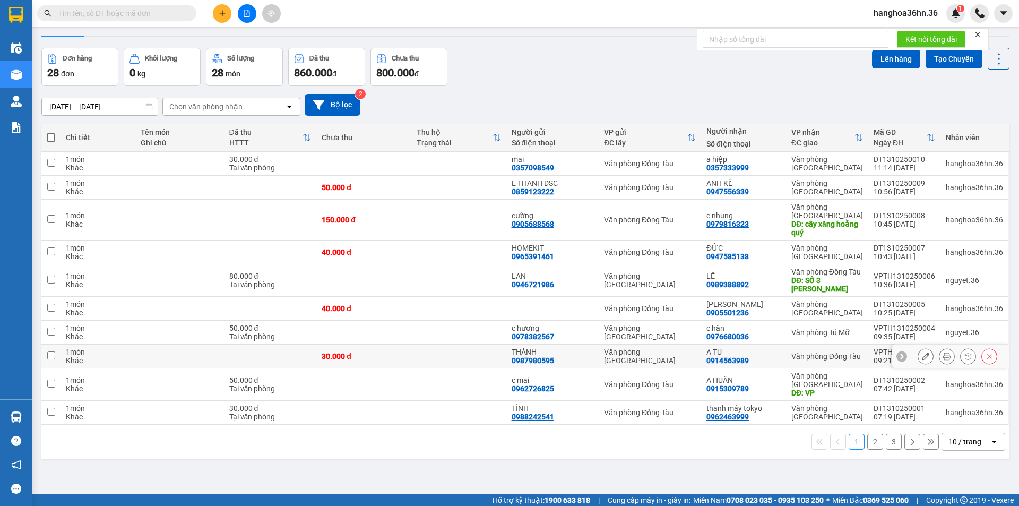
scroll to position [49, 0]
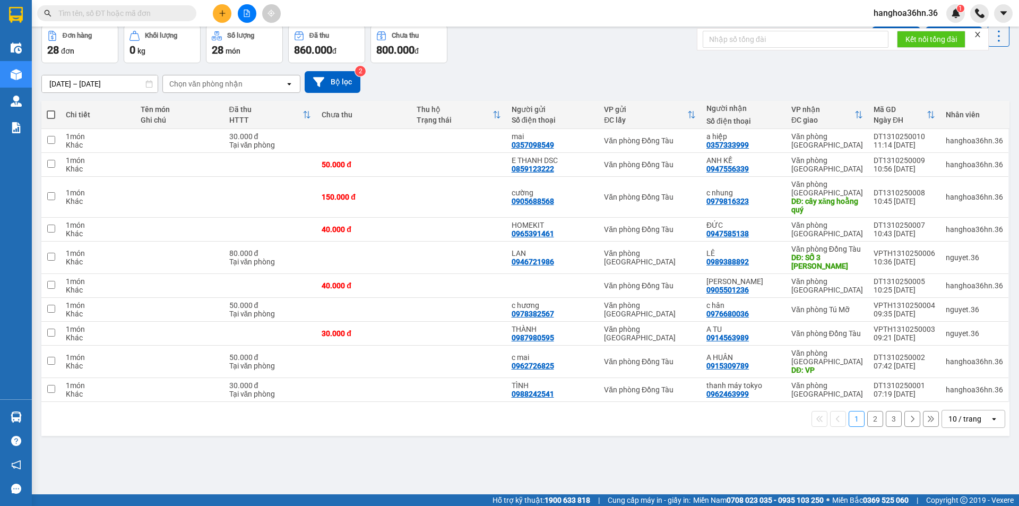
click at [868, 420] on button "2" at bounding box center [876, 419] width 16 height 16
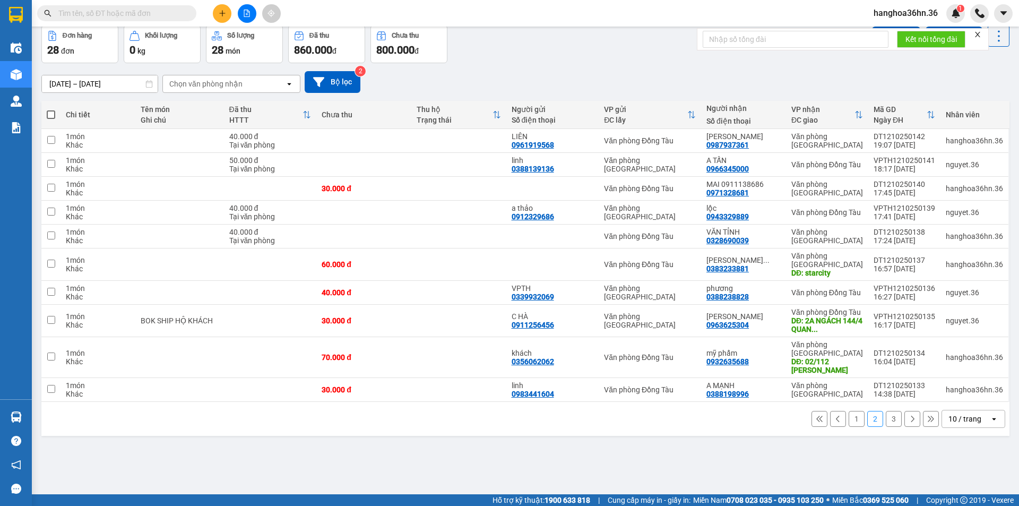
click at [849, 416] on button "1" at bounding box center [857, 419] width 16 height 16
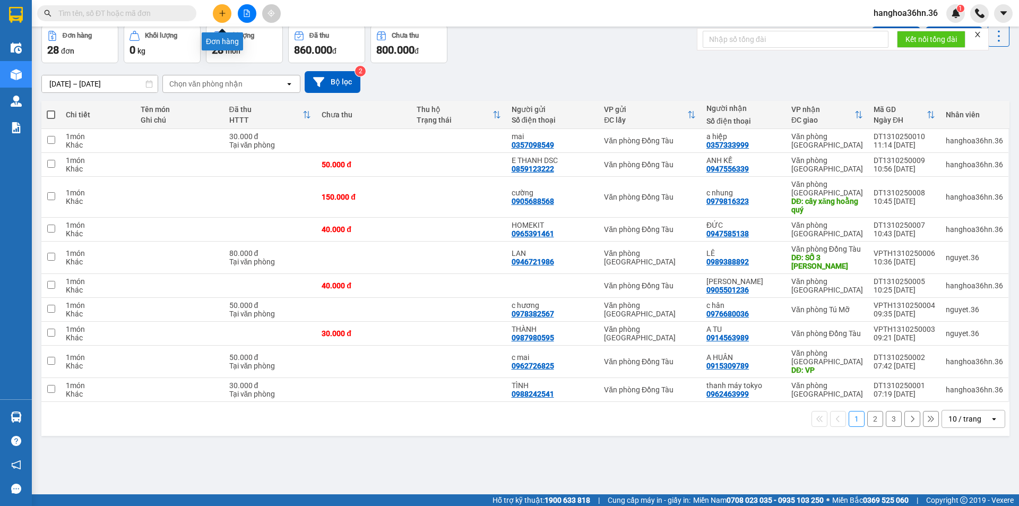
click at [224, 11] on icon "plus" at bounding box center [222, 13] width 7 height 7
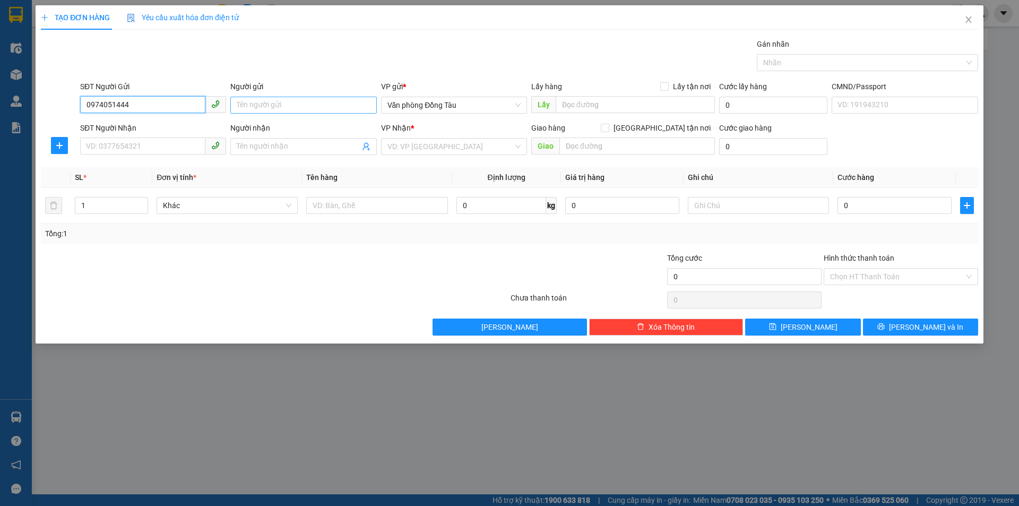
type input "0974051444"
click at [276, 99] on input "Người gửi" at bounding box center [303, 105] width 146 height 17
type input "sarina [GEOGRAPHIC_DATA]"
click at [404, 140] on input "search" at bounding box center [451, 147] width 126 height 16
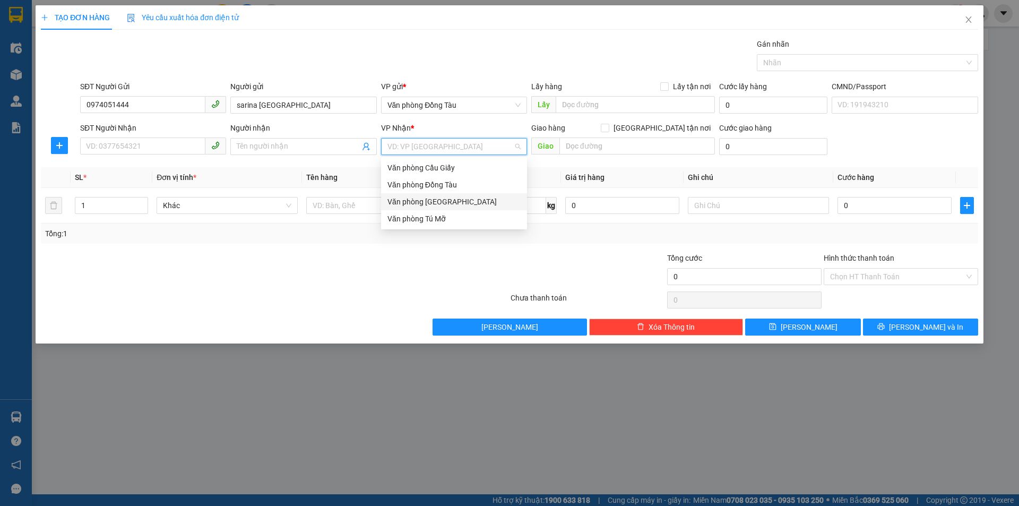
click at [449, 202] on div "Văn phòng [GEOGRAPHIC_DATA]" at bounding box center [454, 202] width 133 height 12
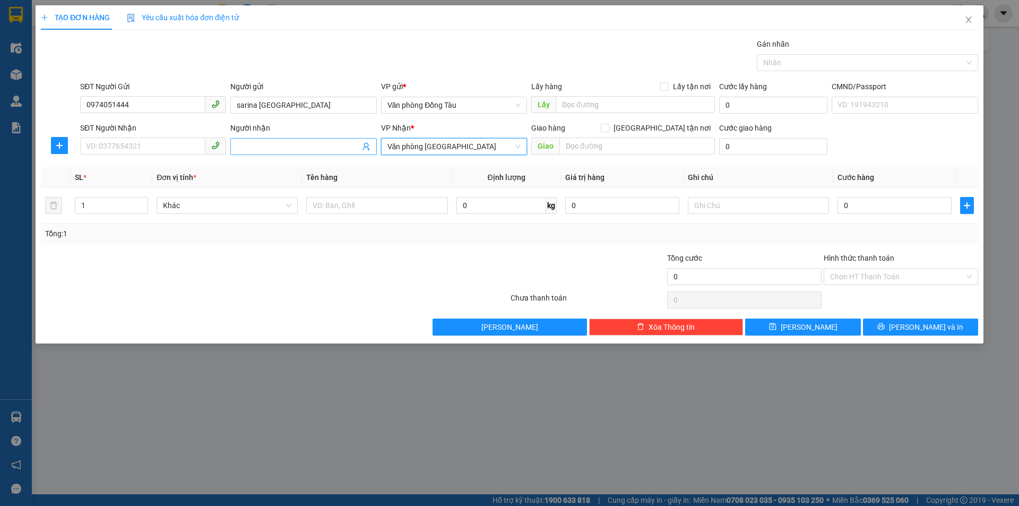
click at [253, 148] on input "Người nhận" at bounding box center [298, 147] width 123 height 12
type input "anh phong"
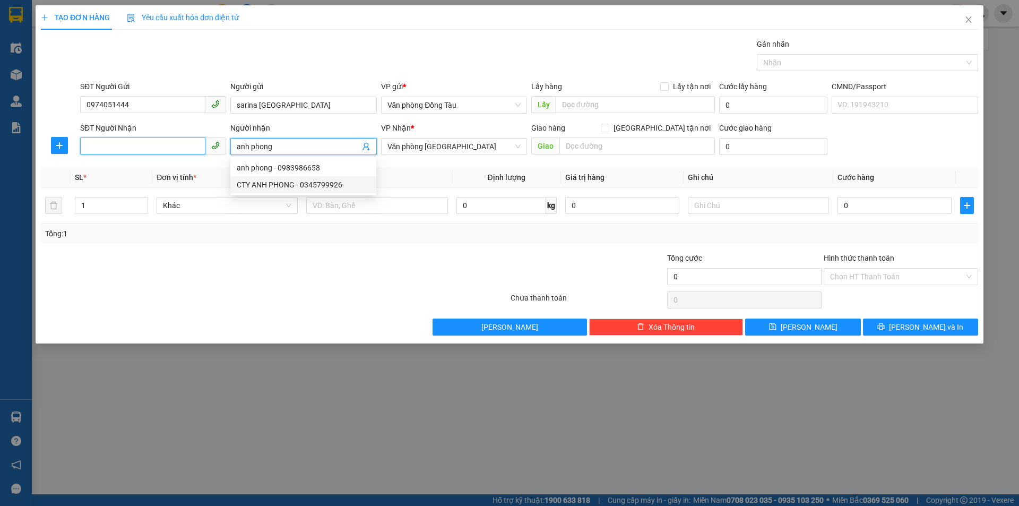
click at [127, 145] on input "SĐT Người Nhận" at bounding box center [142, 146] width 125 height 17
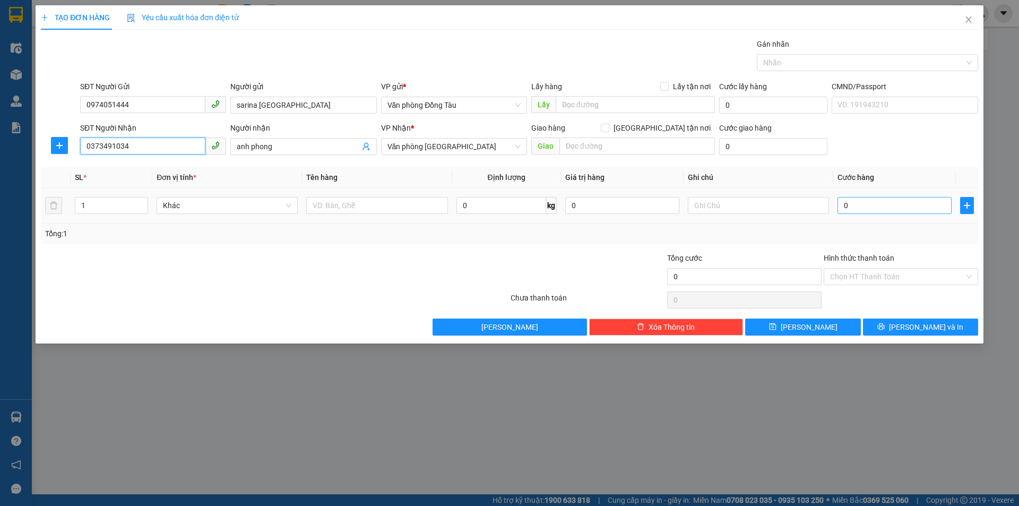
type input "0373491034"
click at [852, 209] on input "0" at bounding box center [895, 205] width 114 height 17
type input "5"
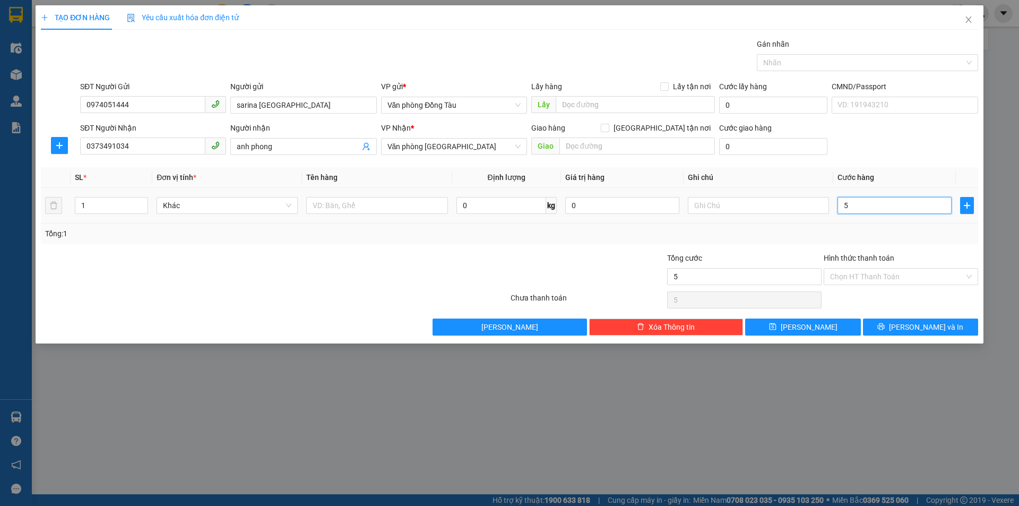
type input "50"
type input "500"
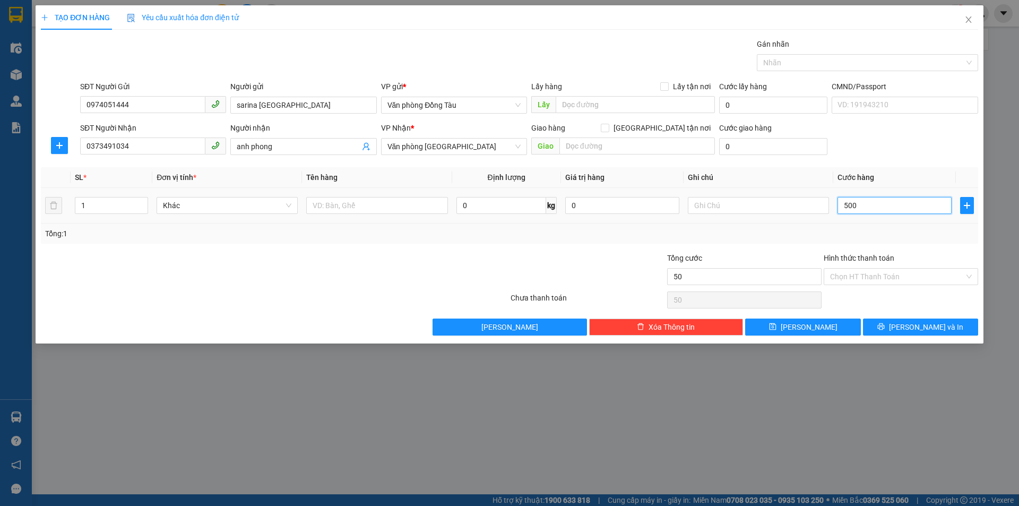
type input "500"
type input "5.000"
type input "50.000"
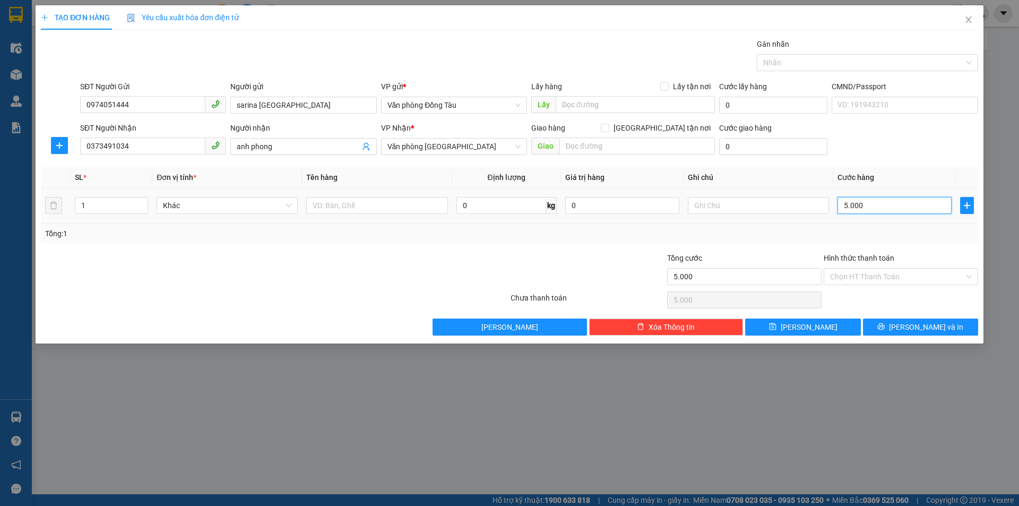
type input "50.000"
click at [720, 208] on input "text" at bounding box center [758, 205] width 141 height 17
type input "THU HỘ 2TR090"
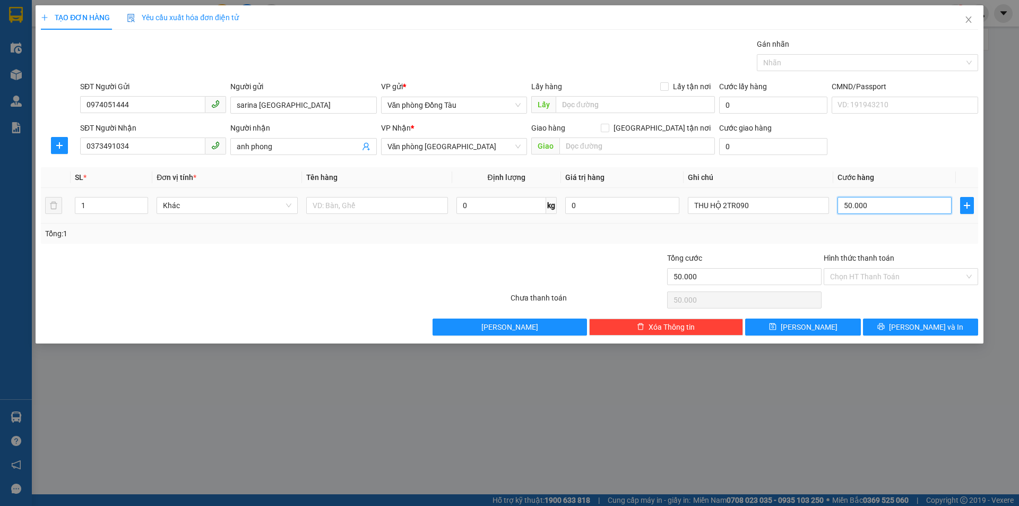
click at [886, 209] on input "50.000" at bounding box center [895, 205] width 114 height 17
click at [890, 274] on input "Hình thức thanh toán" at bounding box center [897, 277] width 134 height 16
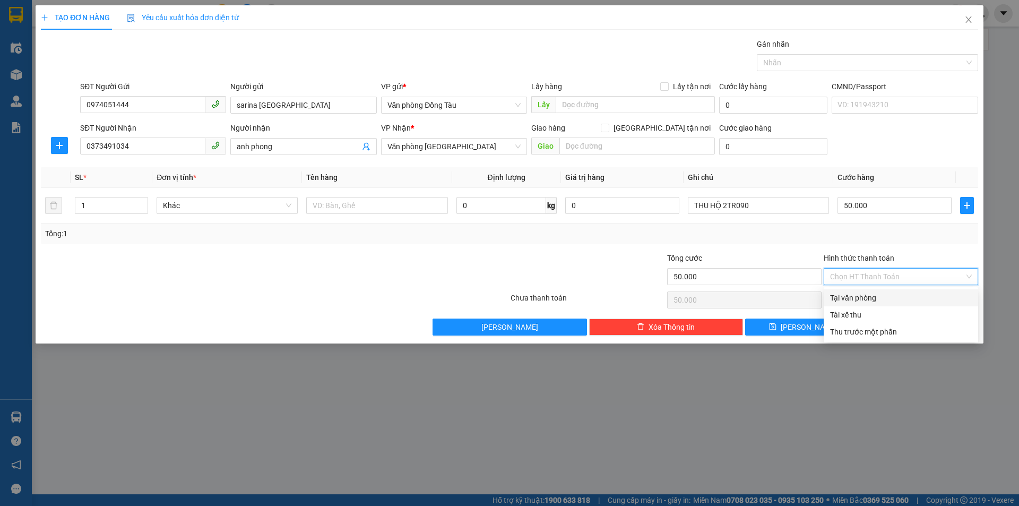
click at [883, 296] on div "Tại văn phòng" at bounding box center [901, 298] width 142 height 12
type input "0"
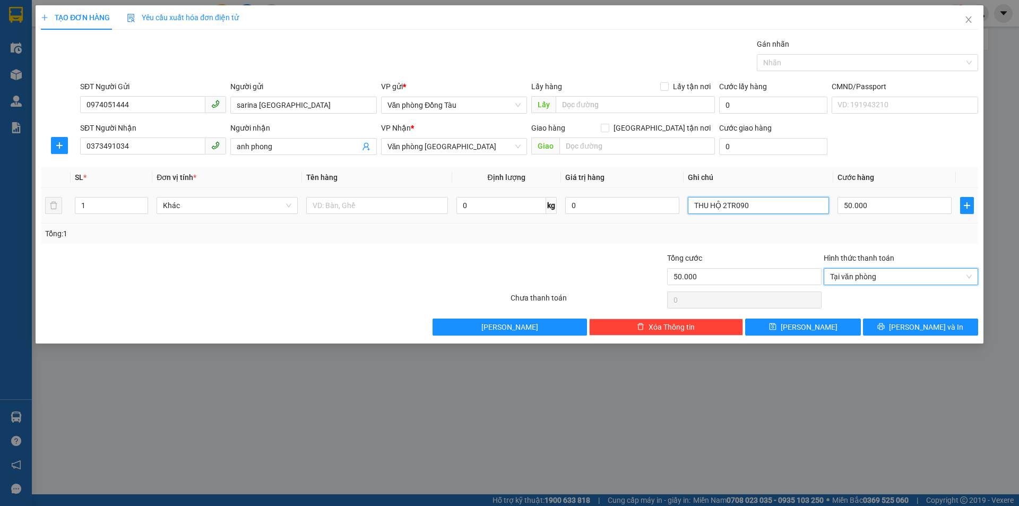
click at [782, 201] on input "THU HỘ 2TR090" at bounding box center [758, 205] width 141 height 17
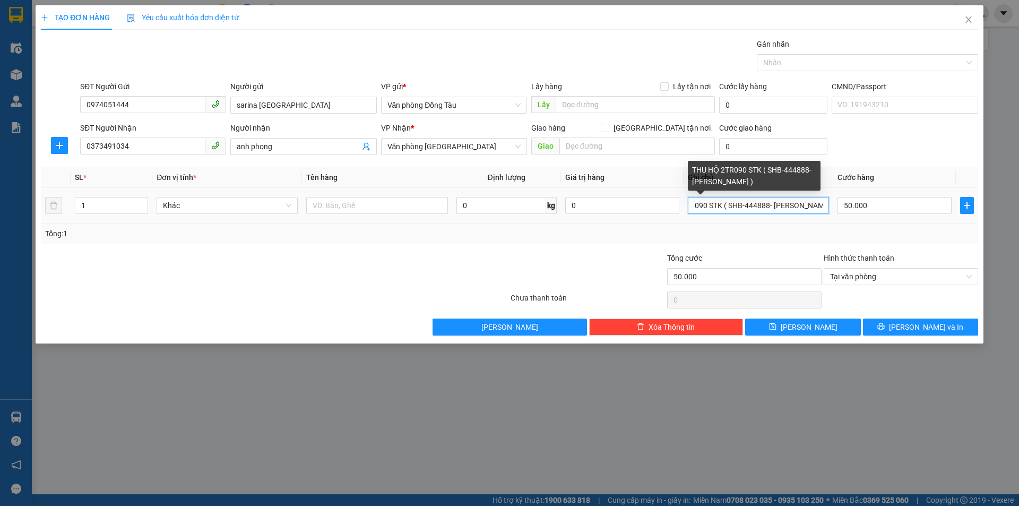
scroll to position [0, 44]
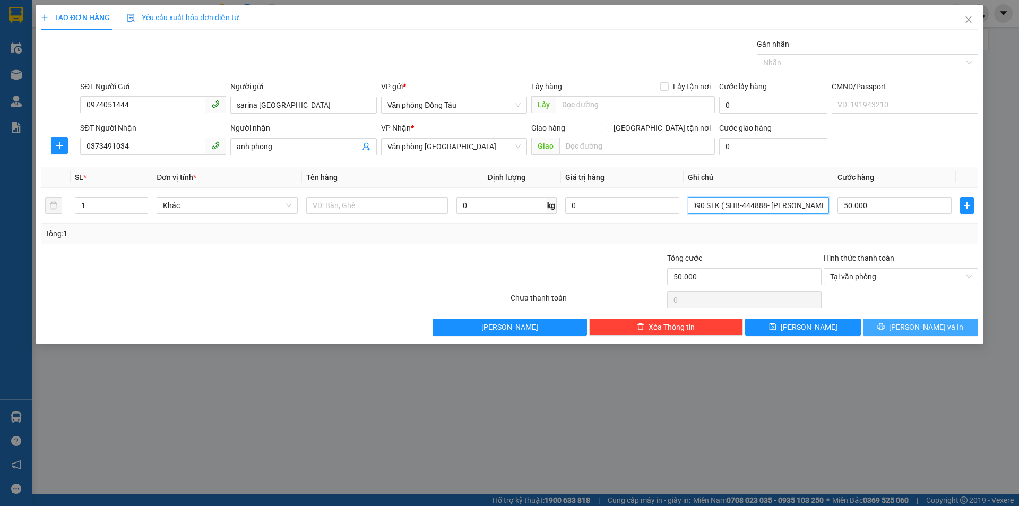
type input "THU HỘ 2TR090 STK ( SHB-444888- [PERSON_NAME] )"
click at [927, 324] on span "[PERSON_NAME] và In" at bounding box center [926, 327] width 74 height 12
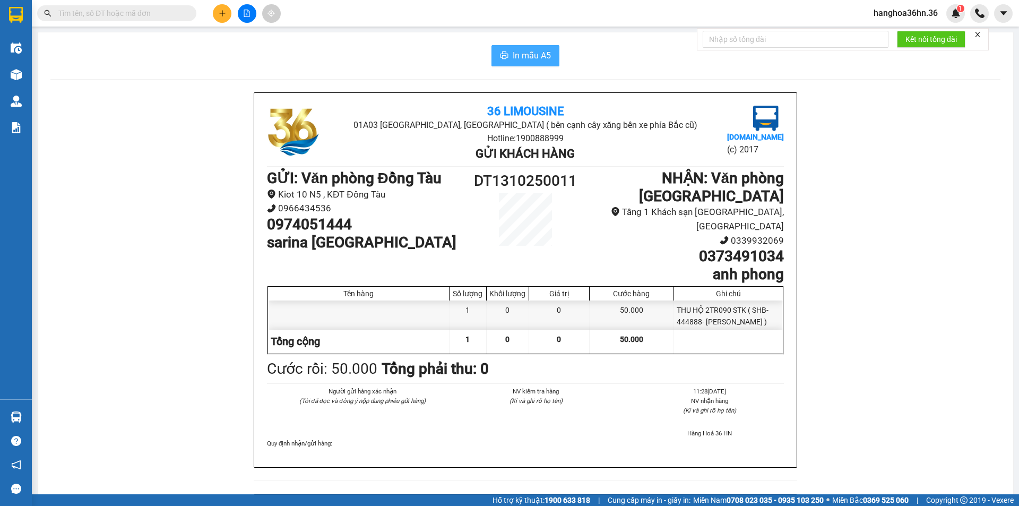
click at [507, 49] on button "In mẫu A5" at bounding box center [526, 55] width 68 height 21
click at [513, 61] on span "In mẫu A5" at bounding box center [532, 55] width 38 height 13
click at [229, 12] on button at bounding box center [222, 13] width 19 height 19
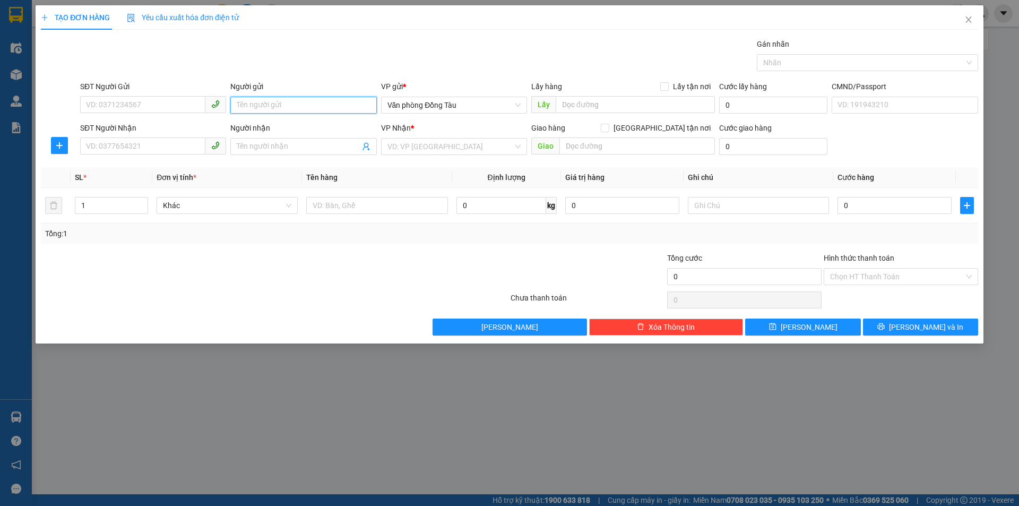
click at [275, 102] on input "Người gửi" at bounding box center [303, 105] width 146 height 17
type input "[PERSON_NAME]"
click at [141, 97] on input "SĐT Người Gửi" at bounding box center [142, 104] width 125 height 17
type input "0909078276"
click at [166, 139] on input "SĐT Người Nhận" at bounding box center [142, 146] width 125 height 17
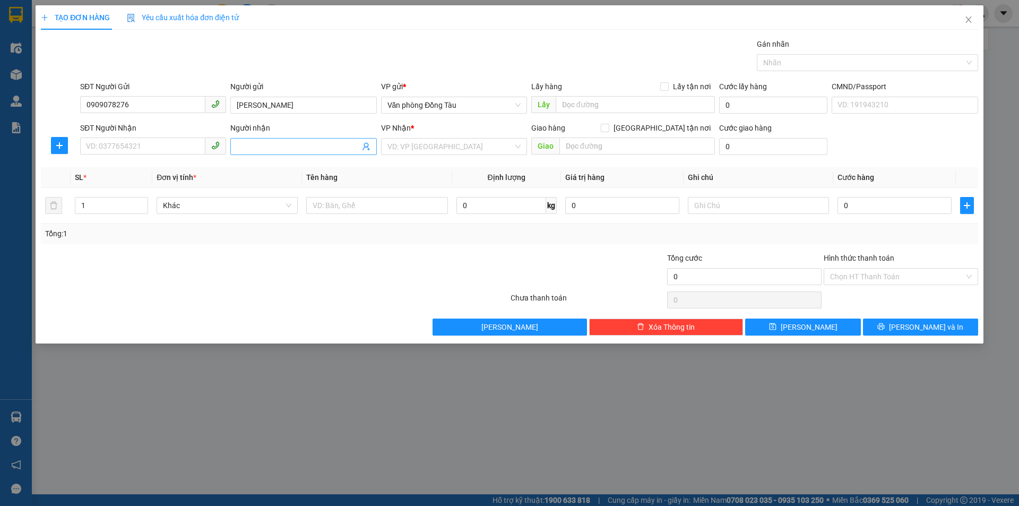
click at [265, 148] on input "Người nhận" at bounding box center [298, 147] width 123 height 12
click at [135, 145] on input "SĐT Người Nhận" at bounding box center [142, 146] width 125 height 17
click at [270, 144] on input "Người nhận" at bounding box center [298, 147] width 123 height 12
type input "[PERSON_NAME]"
click at [147, 140] on input "SĐT Người Nhận" at bounding box center [142, 146] width 125 height 17
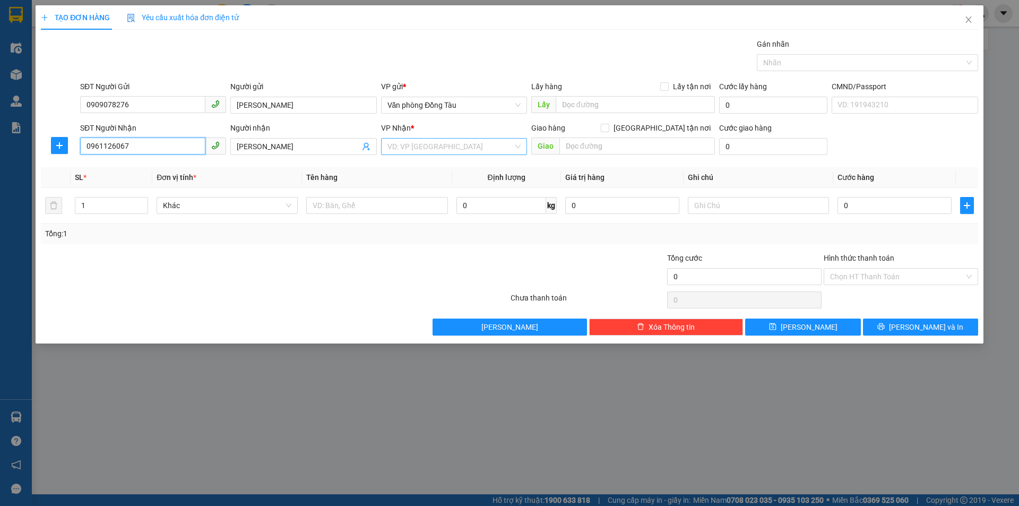
type input "0961126067"
click at [439, 141] on input "search" at bounding box center [451, 147] width 126 height 16
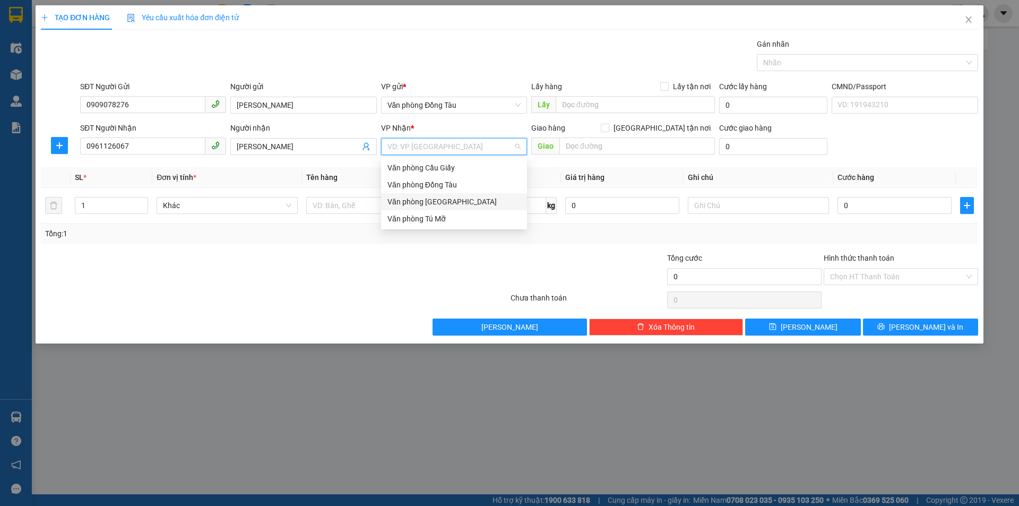
click at [448, 206] on div "Văn phòng [GEOGRAPHIC_DATA]" at bounding box center [454, 202] width 133 height 12
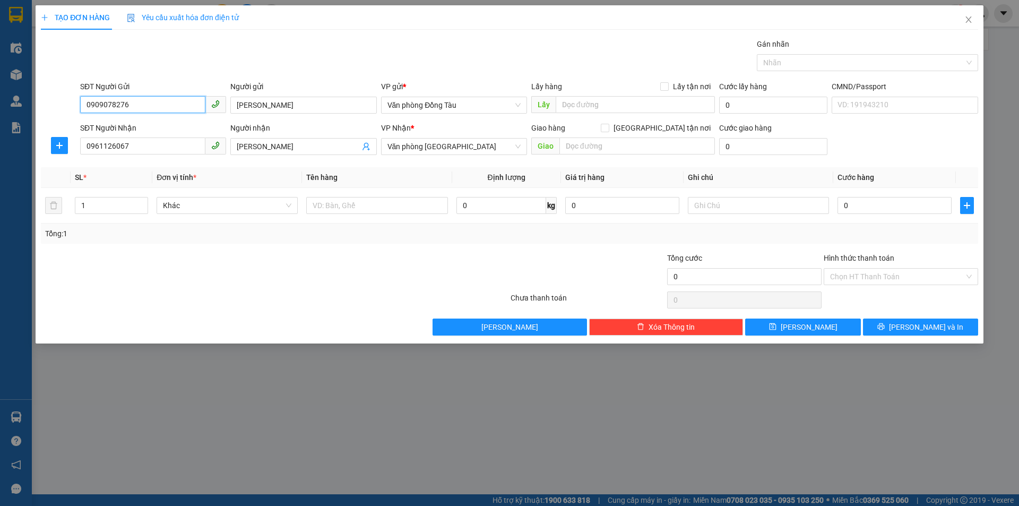
click at [132, 104] on input "0909078276" at bounding box center [142, 104] width 125 height 17
type input "0"
click at [852, 207] on input "0" at bounding box center [895, 205] width 114 height 17
type input "4"
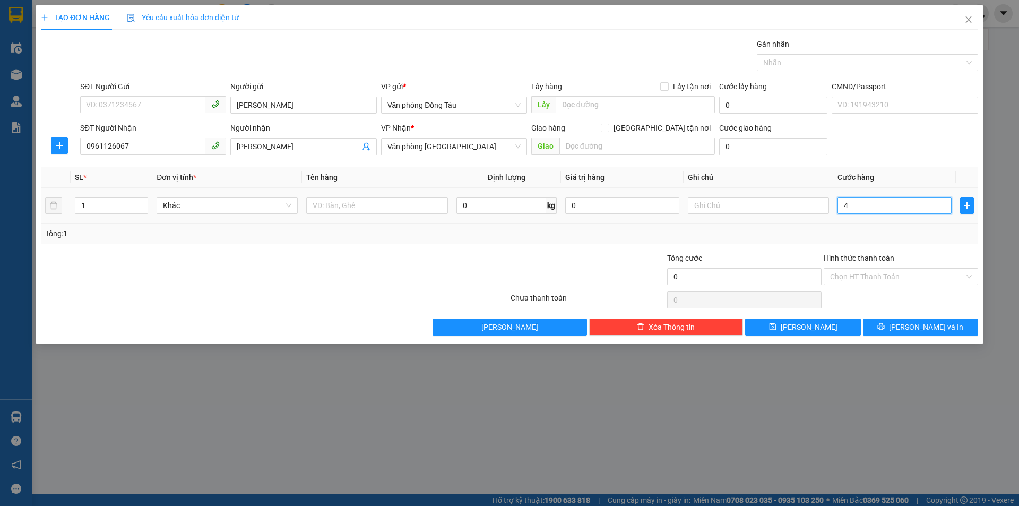
type input "4"
type input "40"
type input "400"
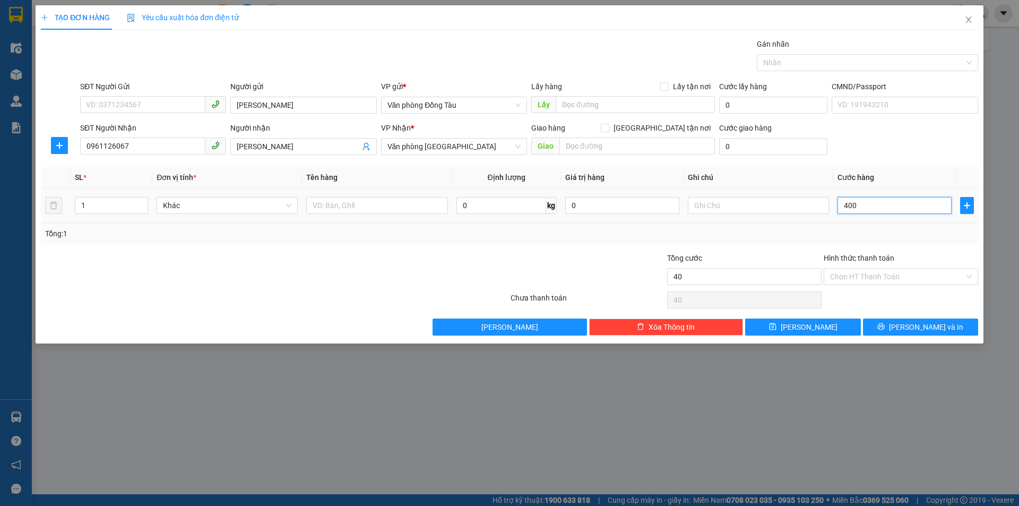
type input "400"
type input "4.000"
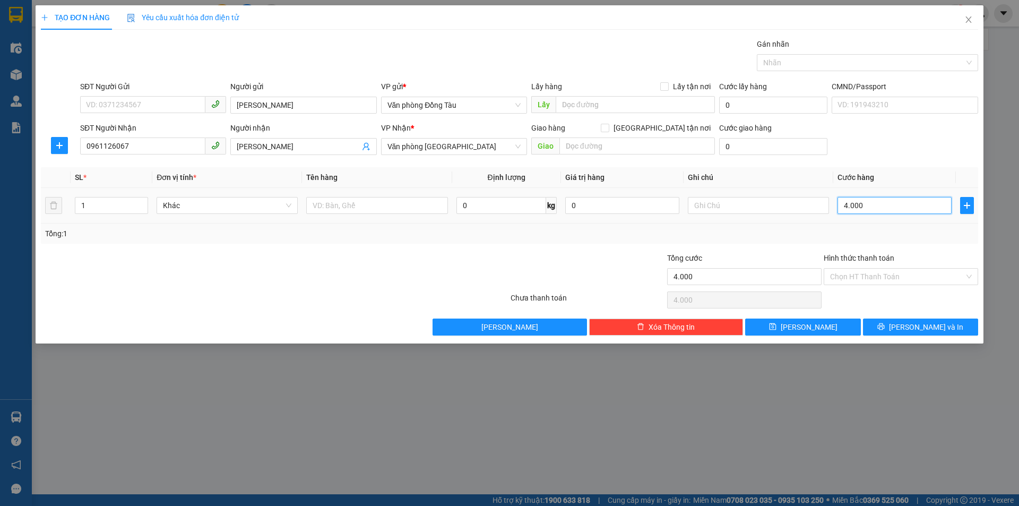
type input "40.000"
drag, startPoint x: 306, startPoint y: 99, endPoint x: 174, endPoint y: 118, distance: 133.6
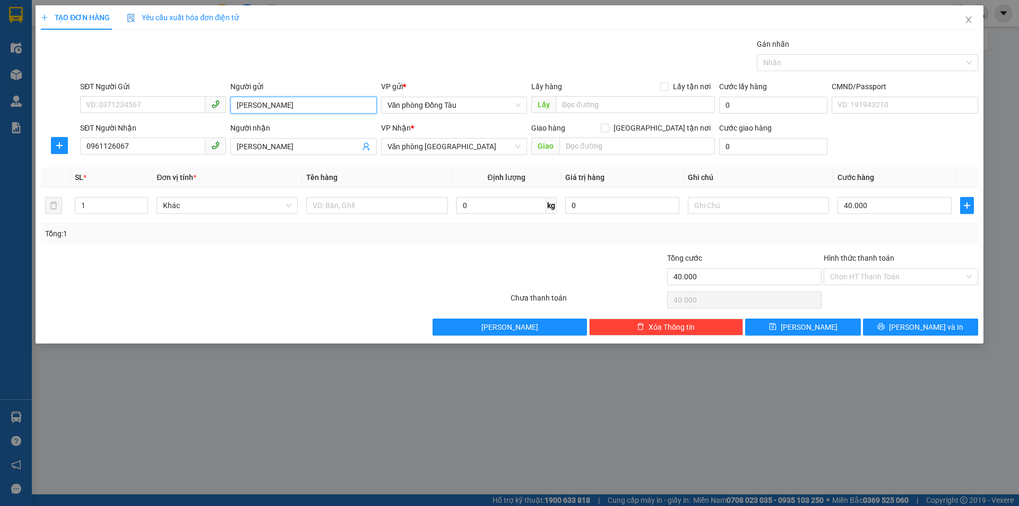
click at [174, 118] on form "SĐT Người Gửi VD: 0371234567 Người gửi [PERSON_NAME] gửi * Văn phòng Đồng Tàu L…" at bounding box center [510, 120] width 938 height 79
type input "khách"
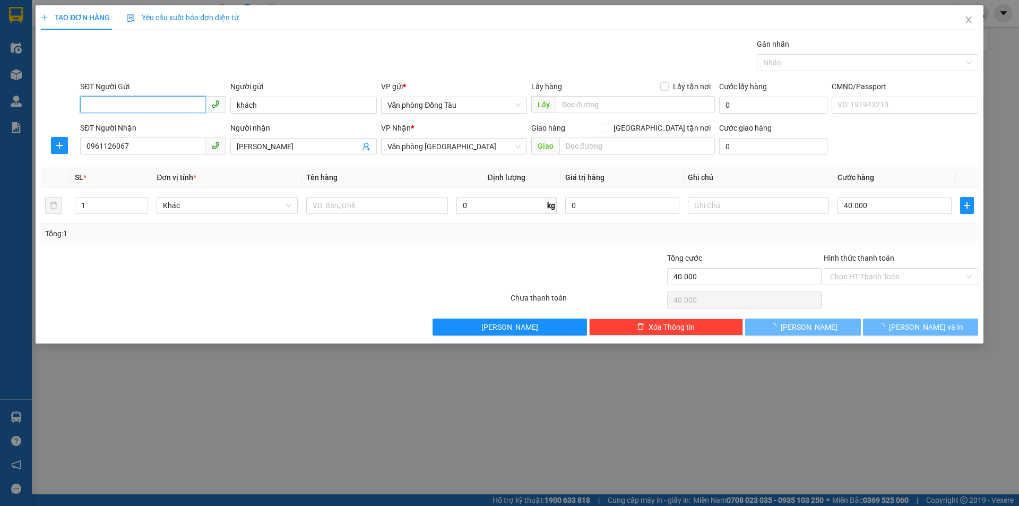
click at [112, 102] on input "SĐT Người Gửi" at bounding box center [142, 104] width 125 height 17
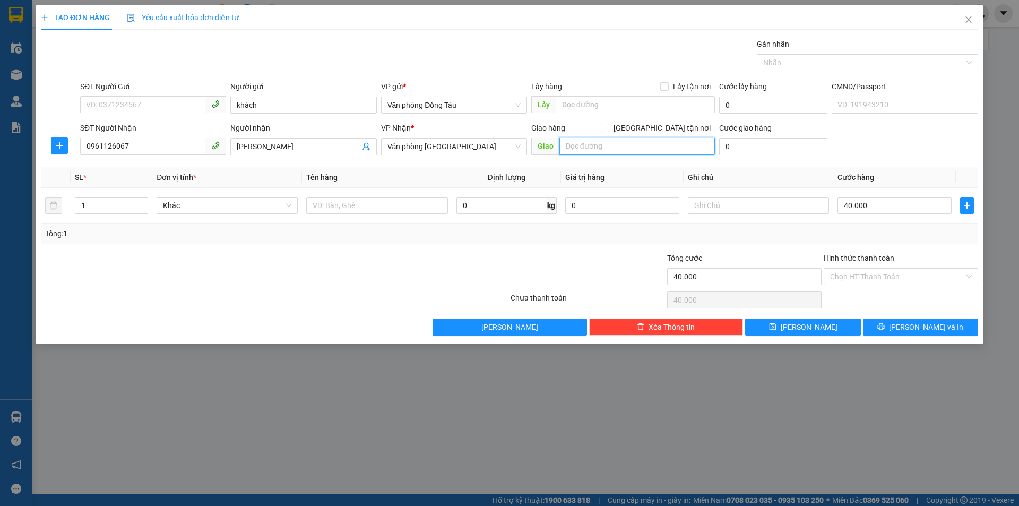
click at [609, 144] on input "text" at bounding box center [638, 146] width 156 height 17
type input "gọ"
click at [144, 100] on input "SĐT Người Gửi" at bounding box center [142, 104] width 125 height 17
type input "0366641610"
click at [586, 145] on input "gọ" at bounding box center [638, 146] width 156 height 17
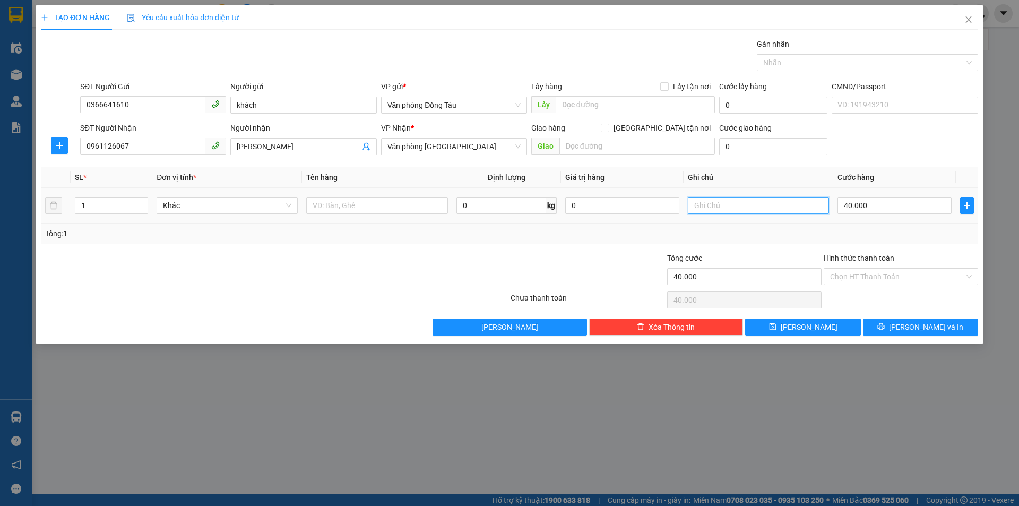
click at [726, 206] on input "text" at bounding box center [758, 205] width 141 height 17
type input "GỌI SHIP HỘ KHÁCH"
click at [595, 148] on input "text" at bounding box center [638, 146] width 156 height 17
type input "GỌI SHIP HỘ KHÁCH"
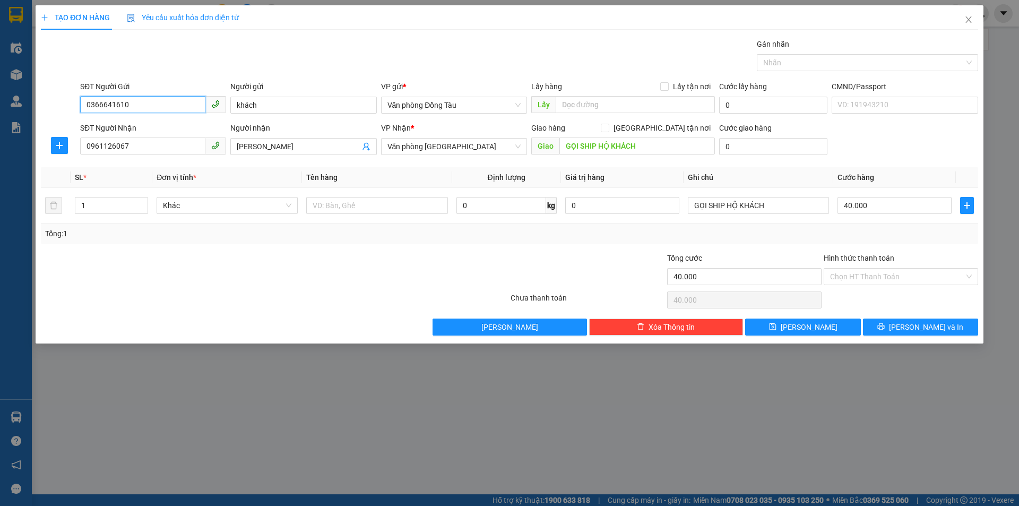
drag, startPoint x: 138, startPoint y: 103, endPoint x: 72, endPoint y: 114, distance: 67.3
click at [72, 114] on div "SĐT Người Gửi 0366641610 0366641610 Người gửi khách VP gửi * Văn phòng Đồng Tàu…" at bounding box center [510, 99] width 940 height 37
drag, startPoint x: 145, startPoint y: 147, endPoint x: 68, endPoint y: 151, distance: 77.1
click at [72, 152] on div "SĐT Người Nhận 0961126067 0961126067 Người nhận [PERSON_NAME] VP Nhận * Văn phò…" at bounding box center [510, 140] width 940 height 37
paste input "366641610"
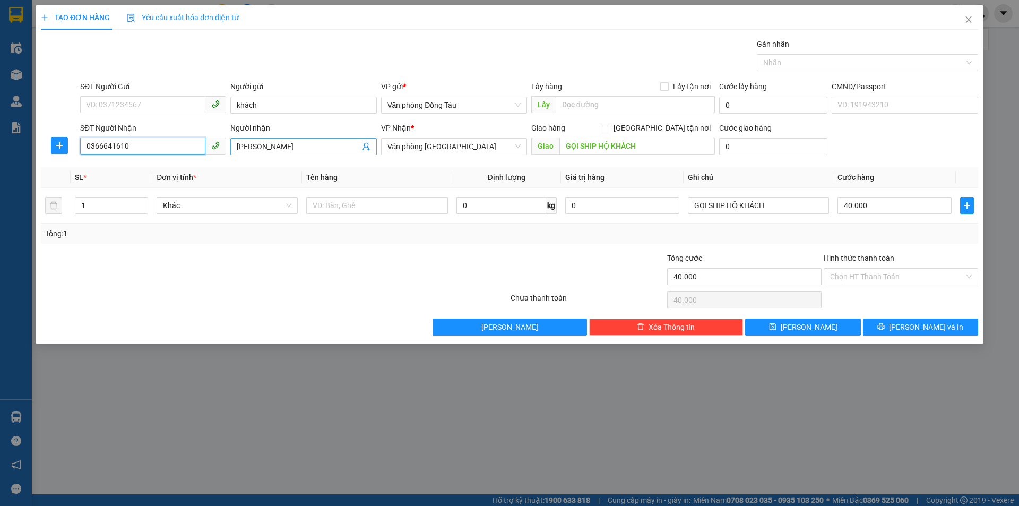
type input "0366641610"
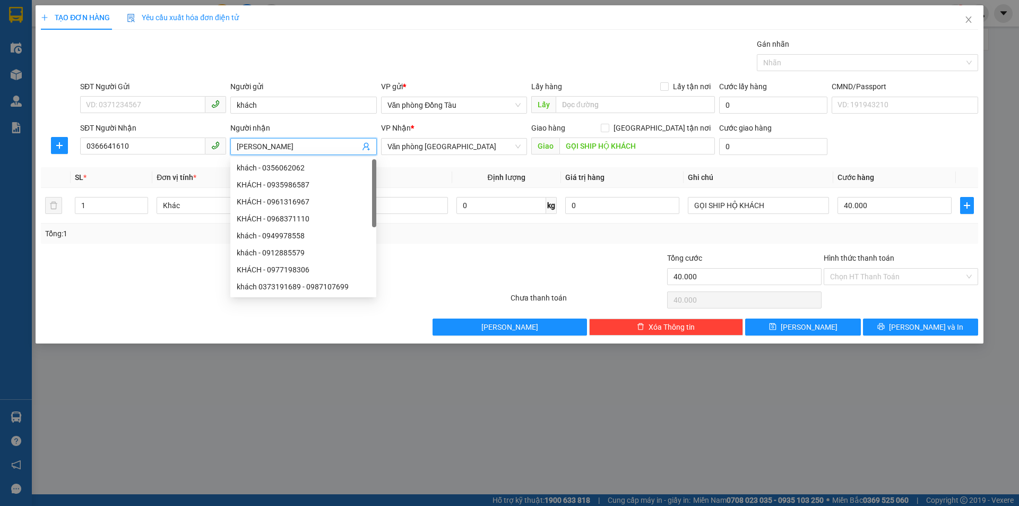
drag, startPoint x: 293, startPoint y: 143, endPoint x: 215, endPoint y: 150, distance: 77.8
click at [215, 150] on div "SĐT Người Nhận 0366641610 Người nhận [PERSON_NAME] VP Nhận * Văn phòng Thanh Hó…" at bounding box center [529, 140] width 903 height 37
type input "NHÀN"
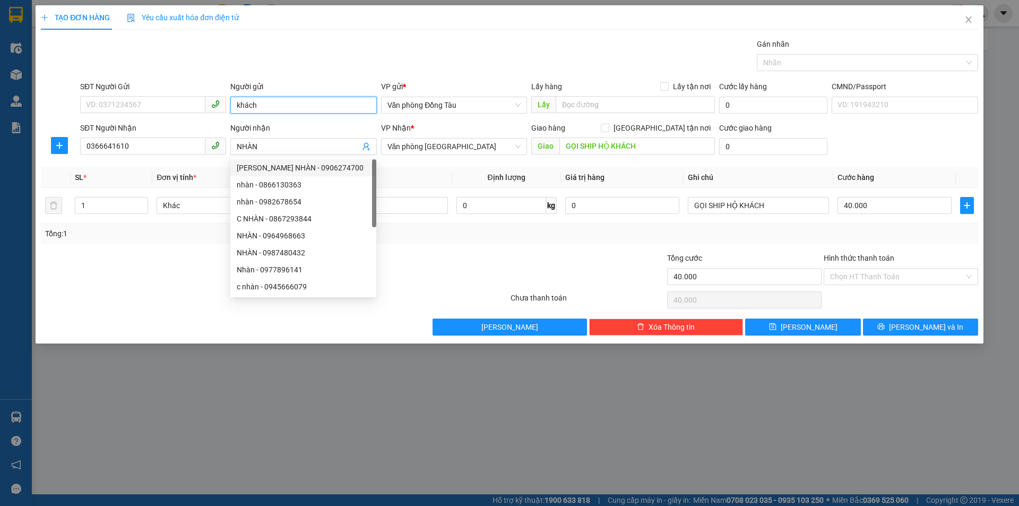
click at [264, 101] on input "khách" at bounding box center [303, 105] width 146 height 17
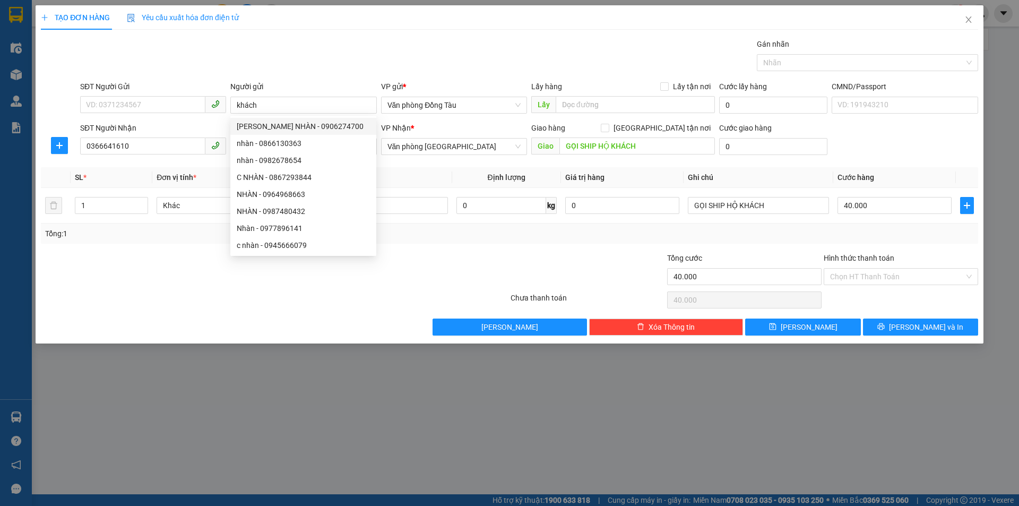
click at [312, 54] on div "Gán nhãn Nhãn" at bounding box center [529, 56] width 903 height 37
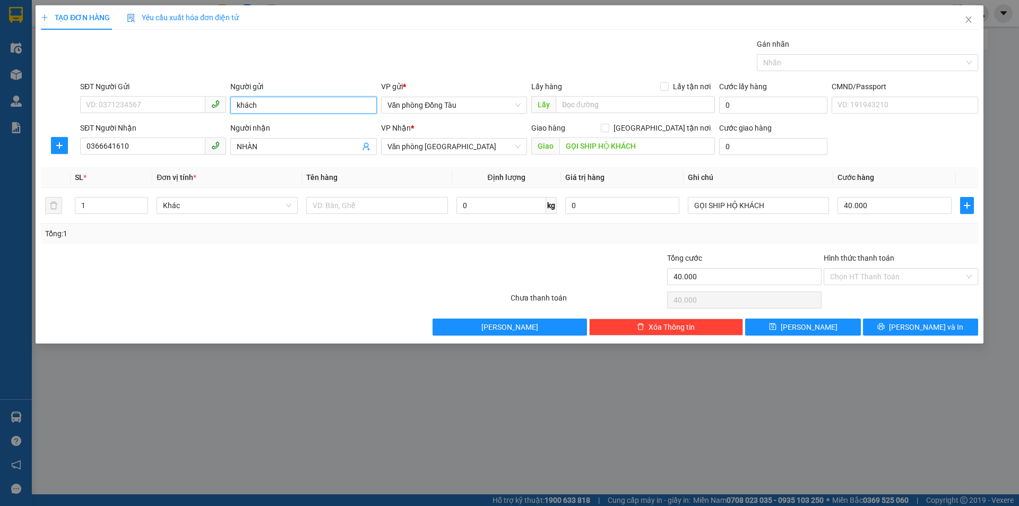
click at [286, 107] on input "khách" at bounding box center [303, 105] width 146 height 17
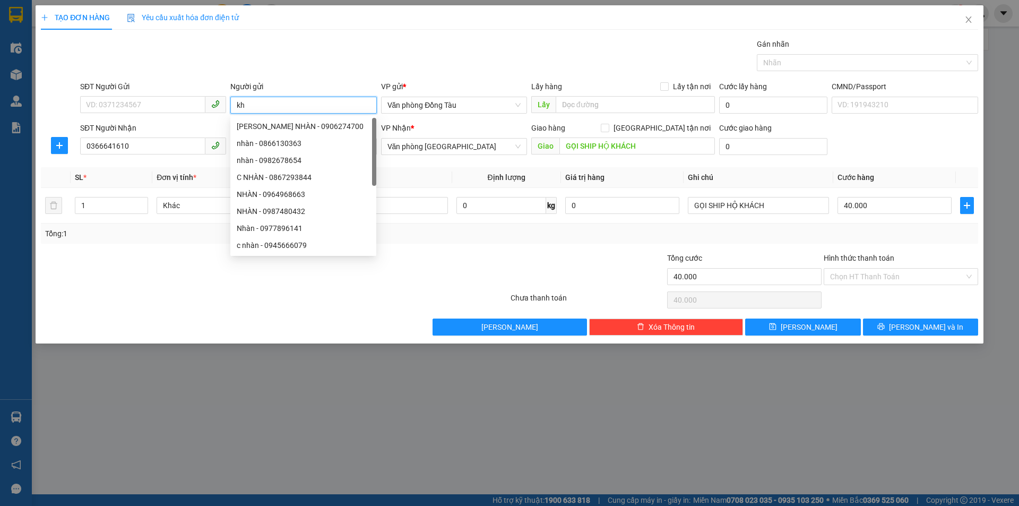
type input "k"
click at [882, 281] on input "Hình thức thanh toán" at bounding box center [897, 277] width 134 height 16
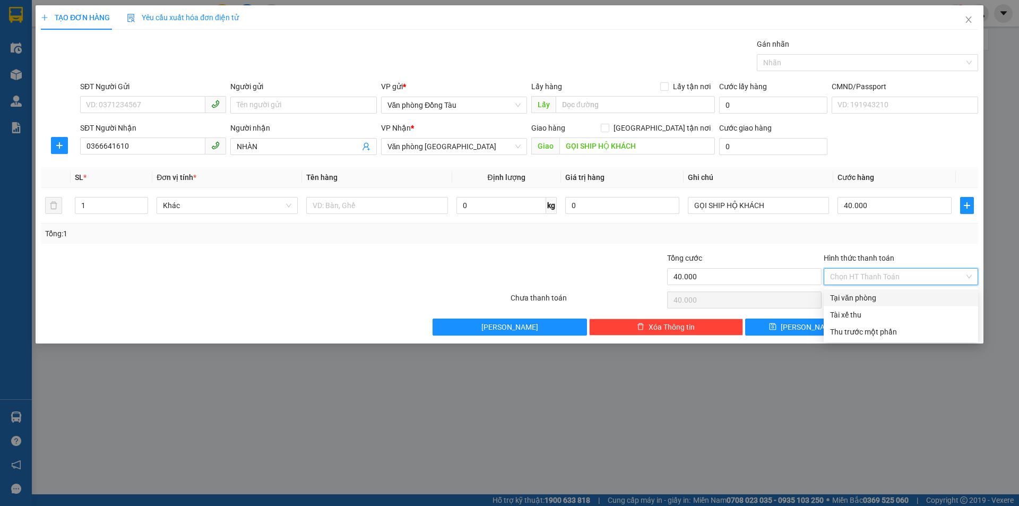
click at [874, 299] on div "Tại văn phòng" at bounding box center [901, 298] width 142 height 12
type input "0"
click at [908, 324] on button "[PERSON_NAME] và In" at bounding box center [920, 327] width 115 height 17
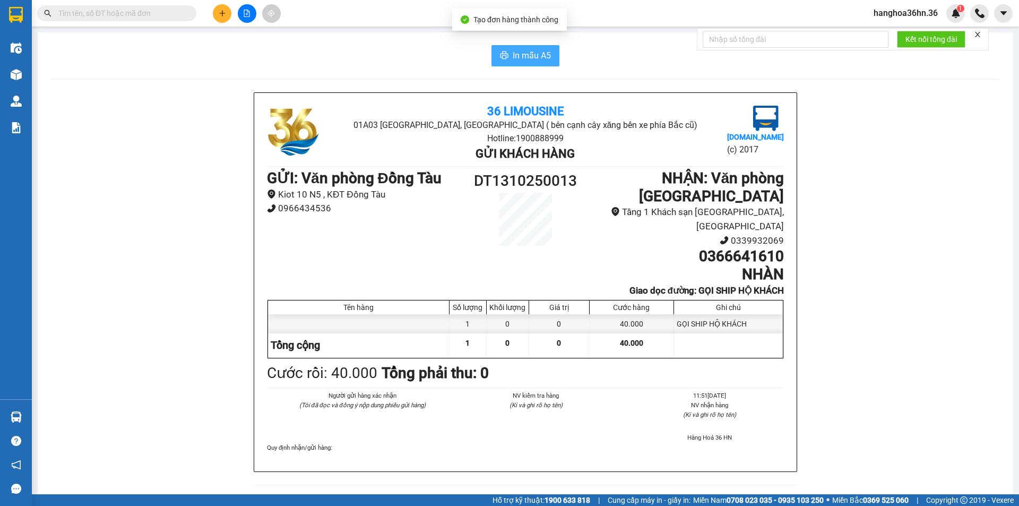
click at [532, 62] on span "In mẫu A5" at bounding box center [532, 55] width 38 height 13
